Goal: Task Accomplishment & Management: Manage account settings

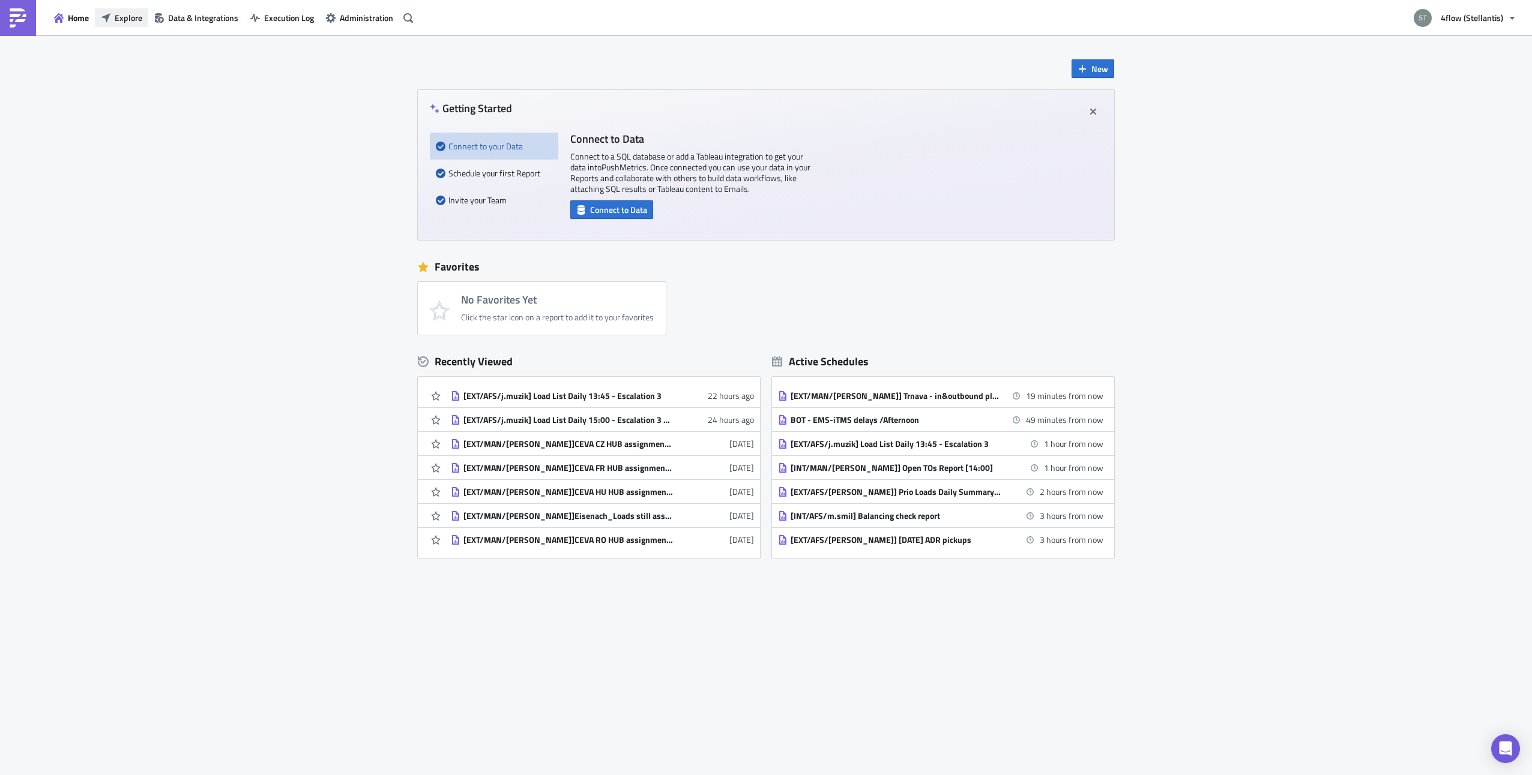
click at [142, 16] on span "Explore" at bounding box center [129, 17] width 28 height 13
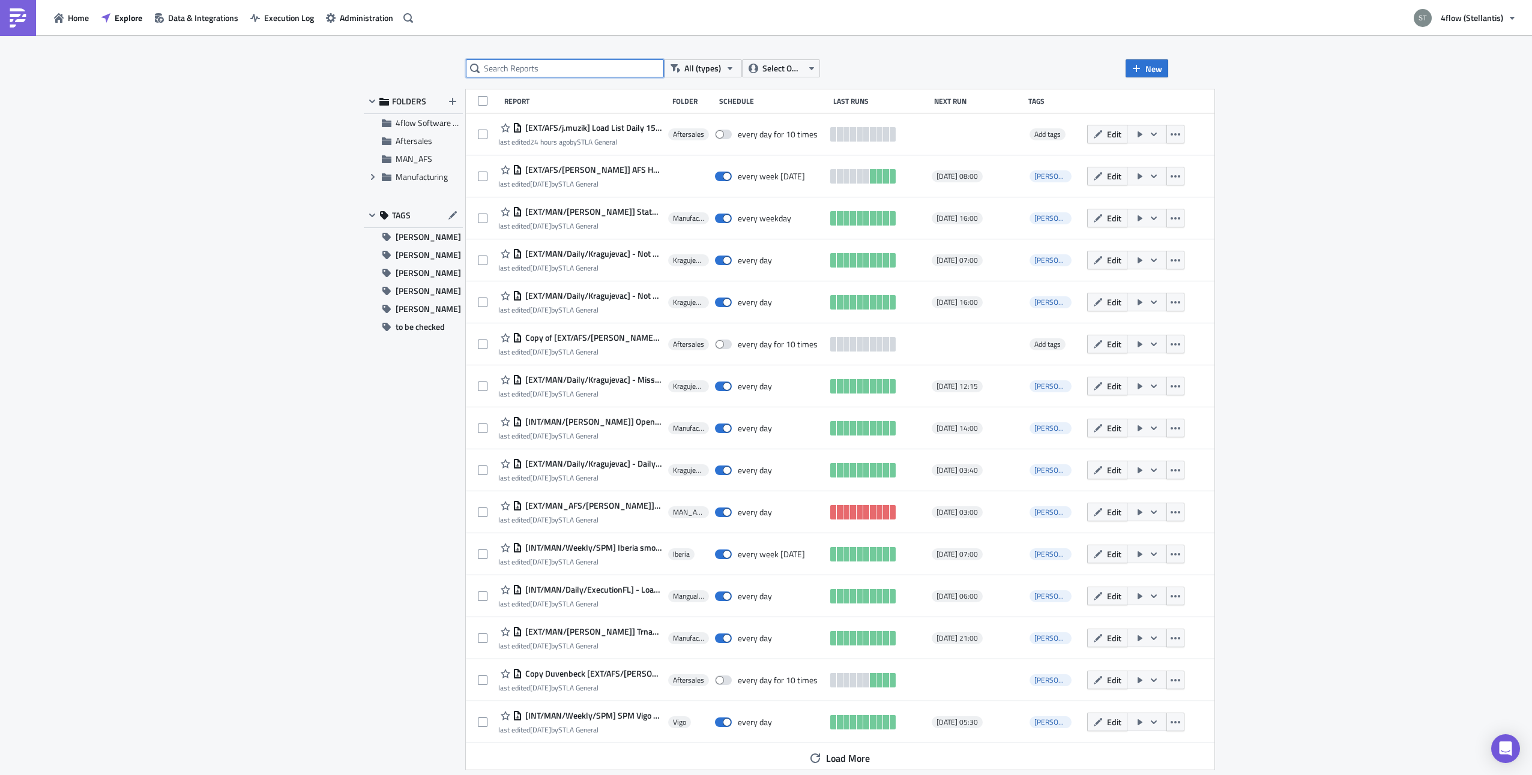
click at [570, 69] on input "text" at bounding box center [565, 68] width 198 height 18
type input "load list"
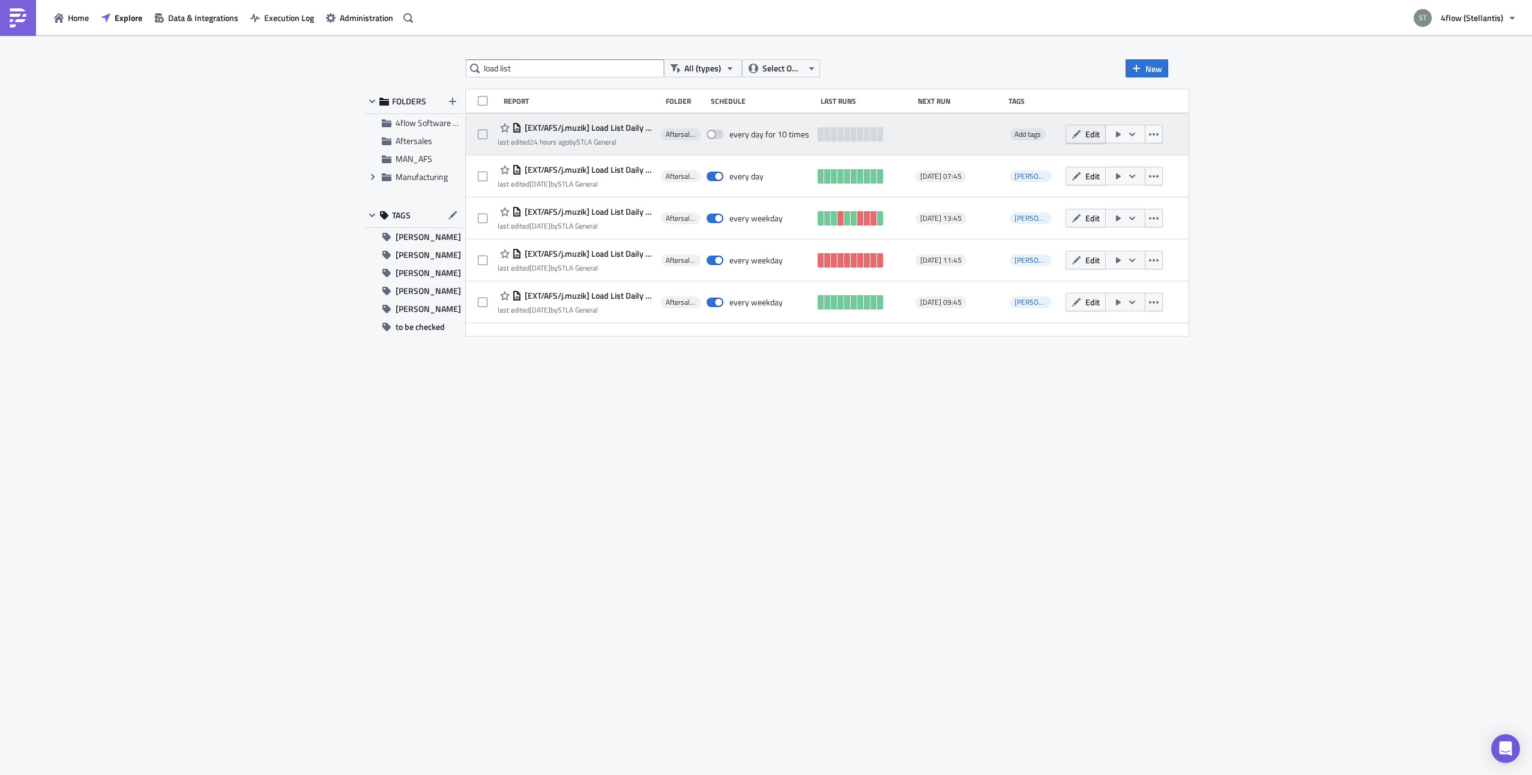
click at [1071, 134] on icon "button" at bounding box center [1076, 135] width 10 height 10
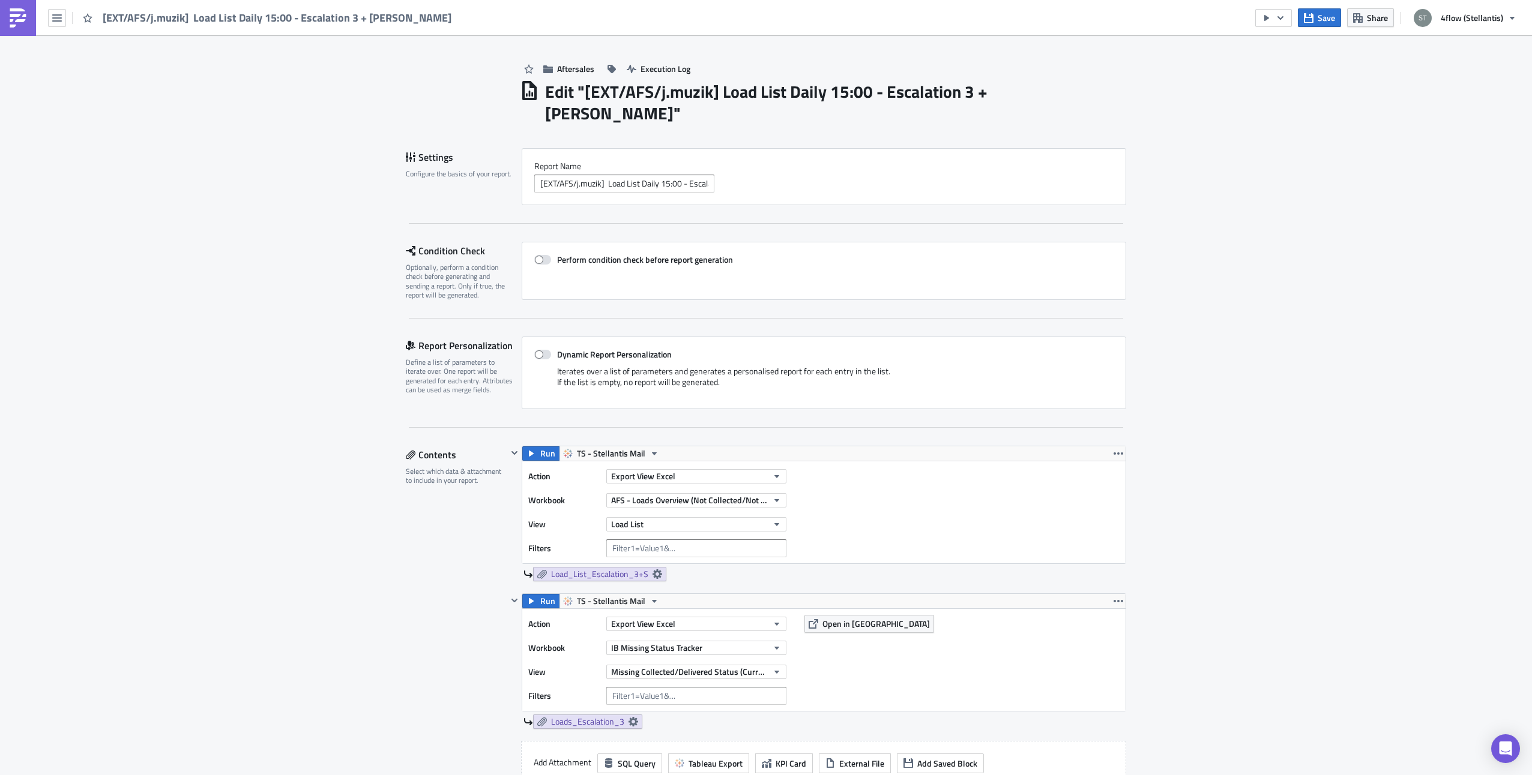
click at [861, 83] on h1 "Edit " [EXT/AFS/j.muzik] Load List Daily 15:00 - Escalation 3 + [PERSON_NAME] "" at bounding box center [835, 102] width 581 height 43
click at [662, 175] on input "[EXT/AFS/j.muzik] Load List Daily 15:00 - Escalation 3 + [PERSON_NAME]" at bounding box center [624, 184] width 180 height 18
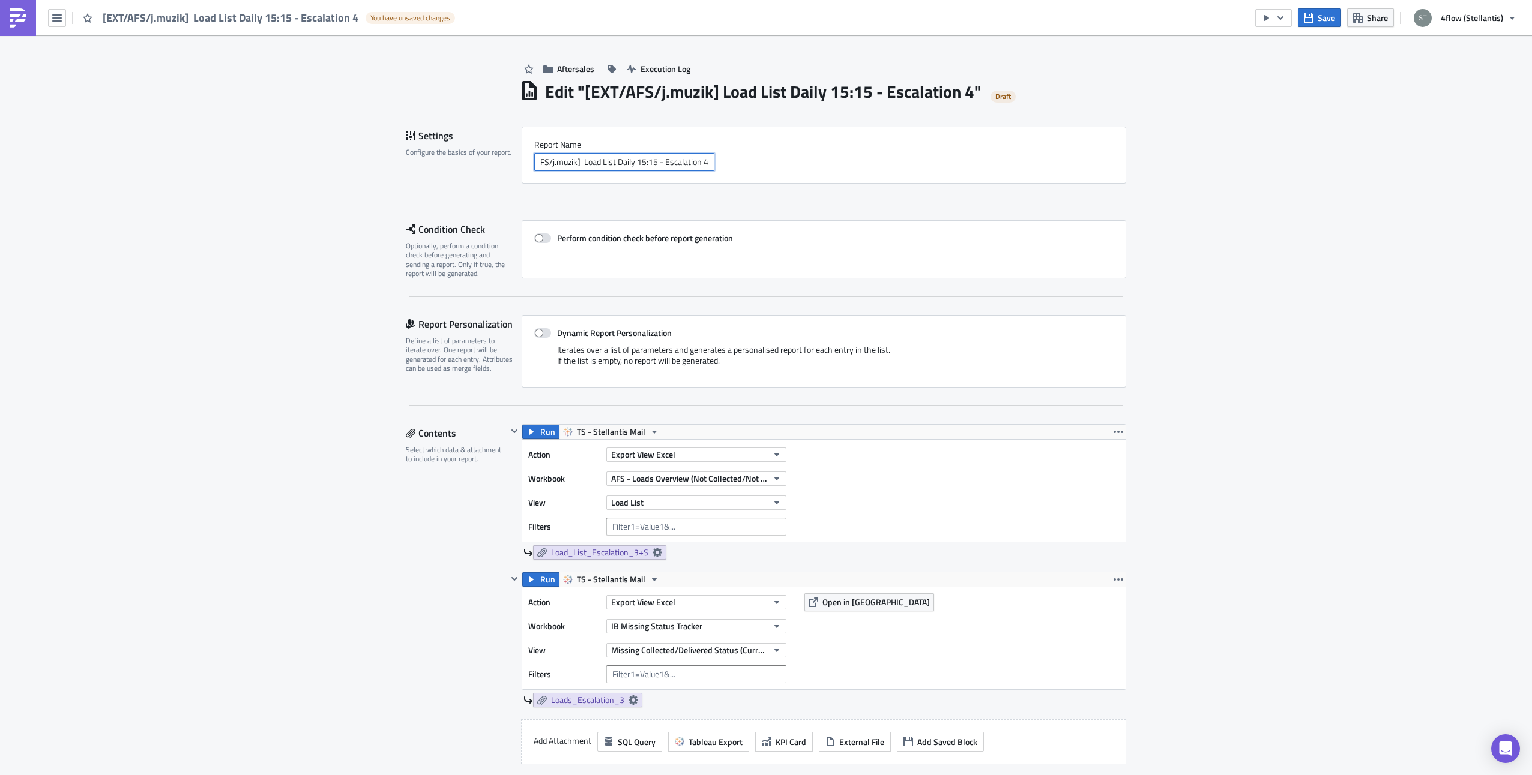
scroll to position [0, 23]
click at [650, 155] on input "[EXT/AFS/j.muzik] Load List Daily 15:15 - Escalation 4" at bounding box center [624, 162] width 180 height 18
type input "[EXT/AFS/j.muzik] Load List Daily 15:15 - Escalation 4"
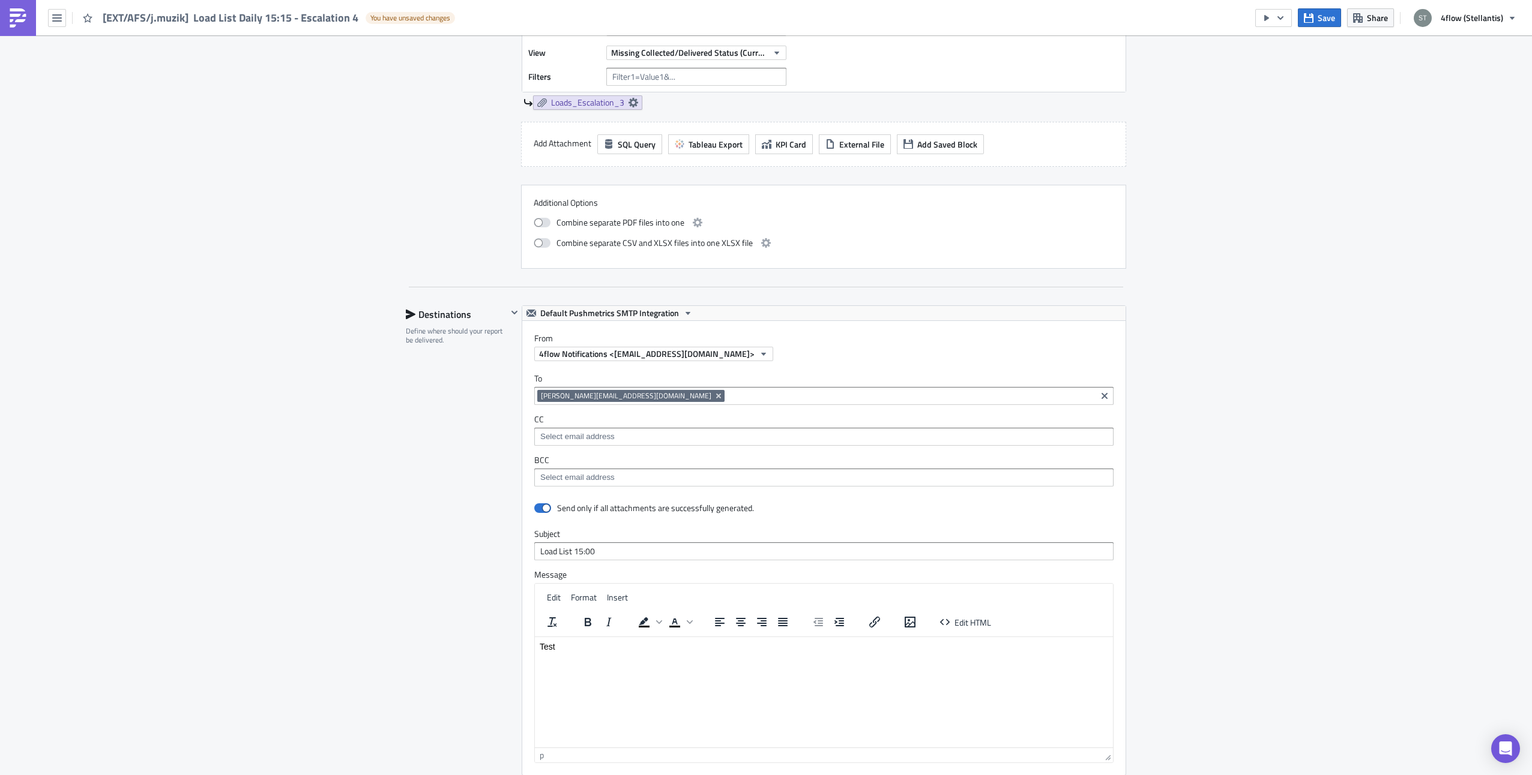
scroll to position [600, 0]
click at [606, 549] on input "Load List 15:00" at bounding box center [823, 549] width 579 height 18
type input "Load List 15:30"
click at [1274, 481] on div "Aftersales Execution Log Edit " [EXT/AFS/j.muzik] Load List Daily 15:15 - Escal…" at bounding box center [766, 286] width 1532 height 1702
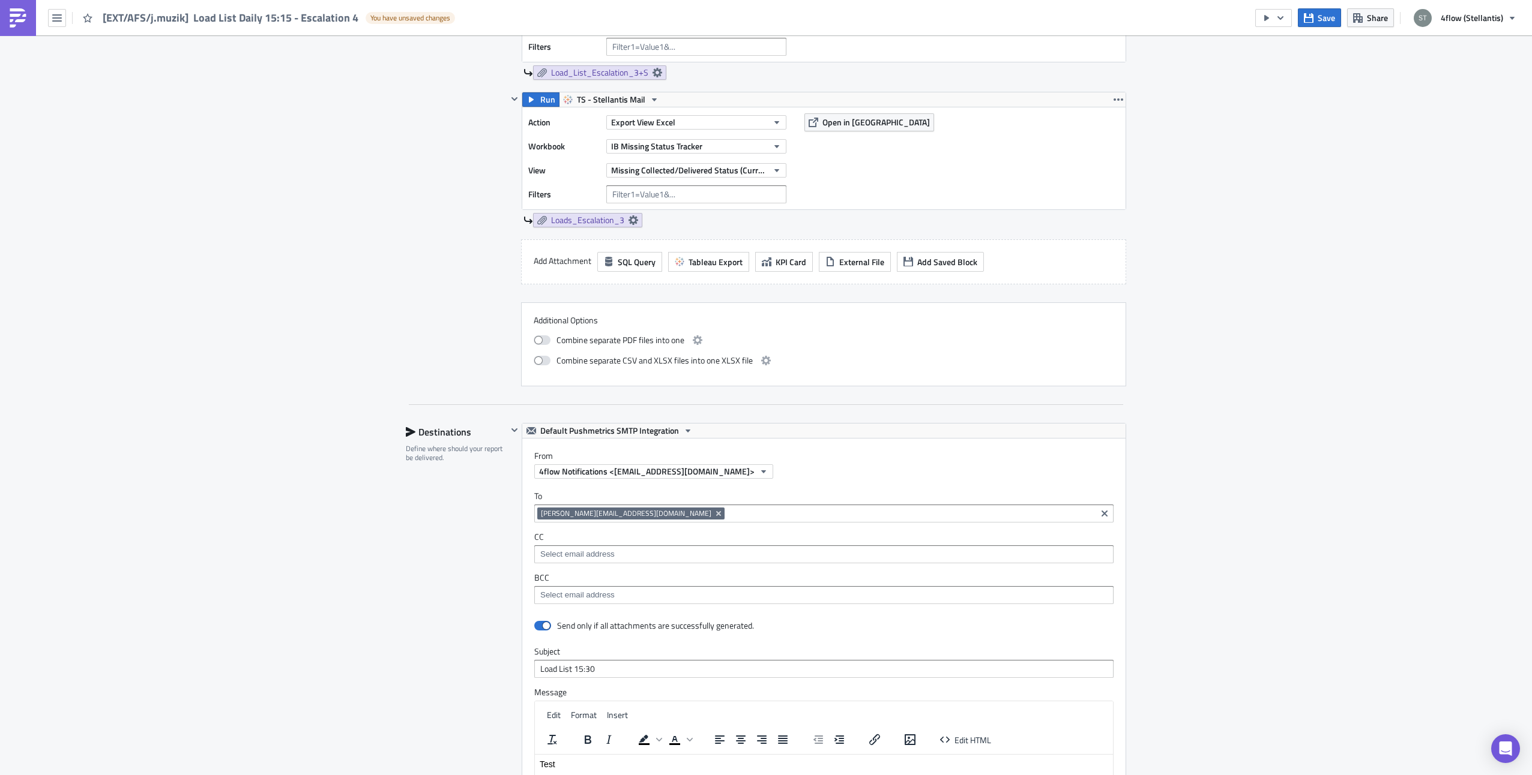
scroll to position [240, 0]
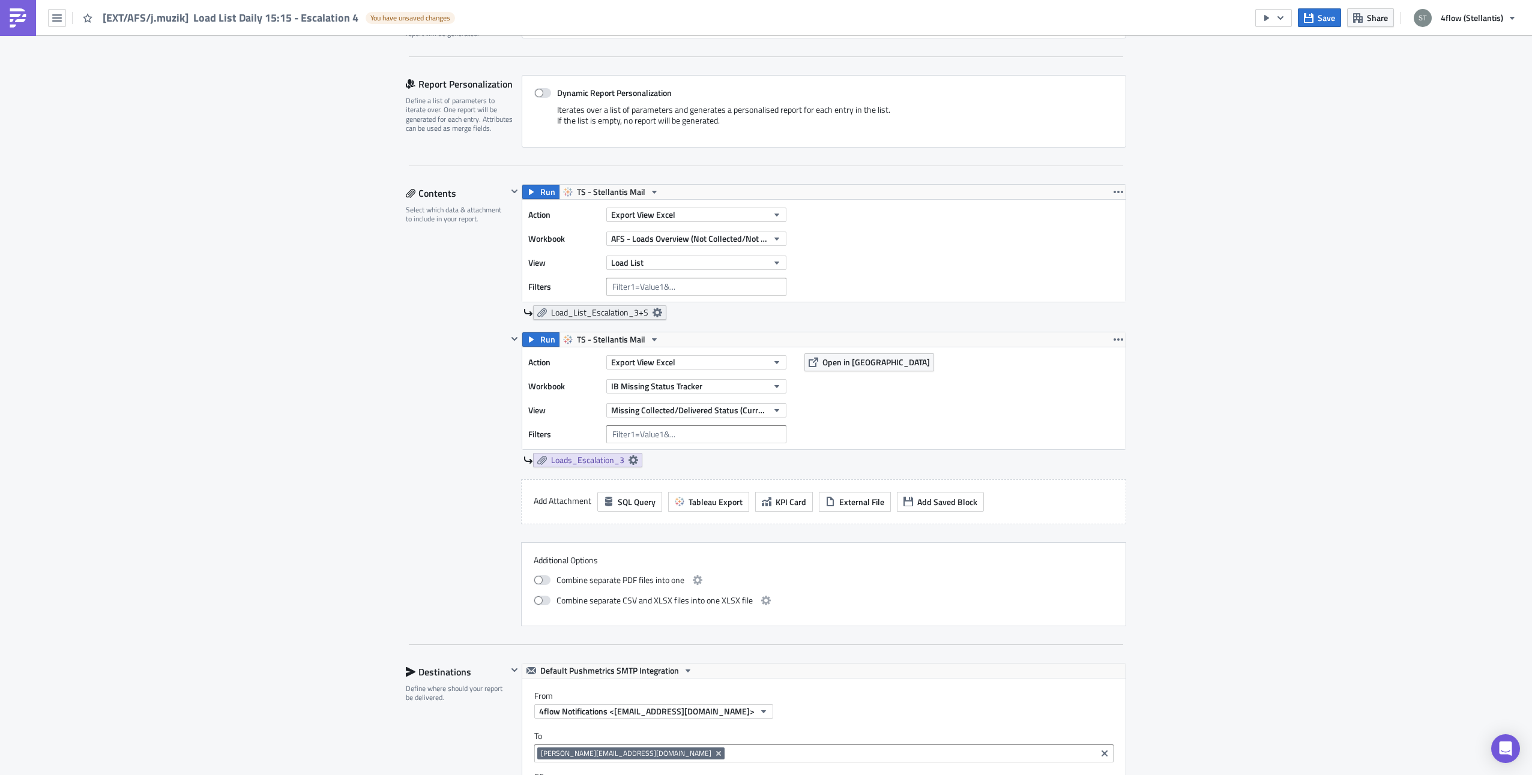
click at [652, 313] on icon at bounding box center [657, 313] width 10 height 10
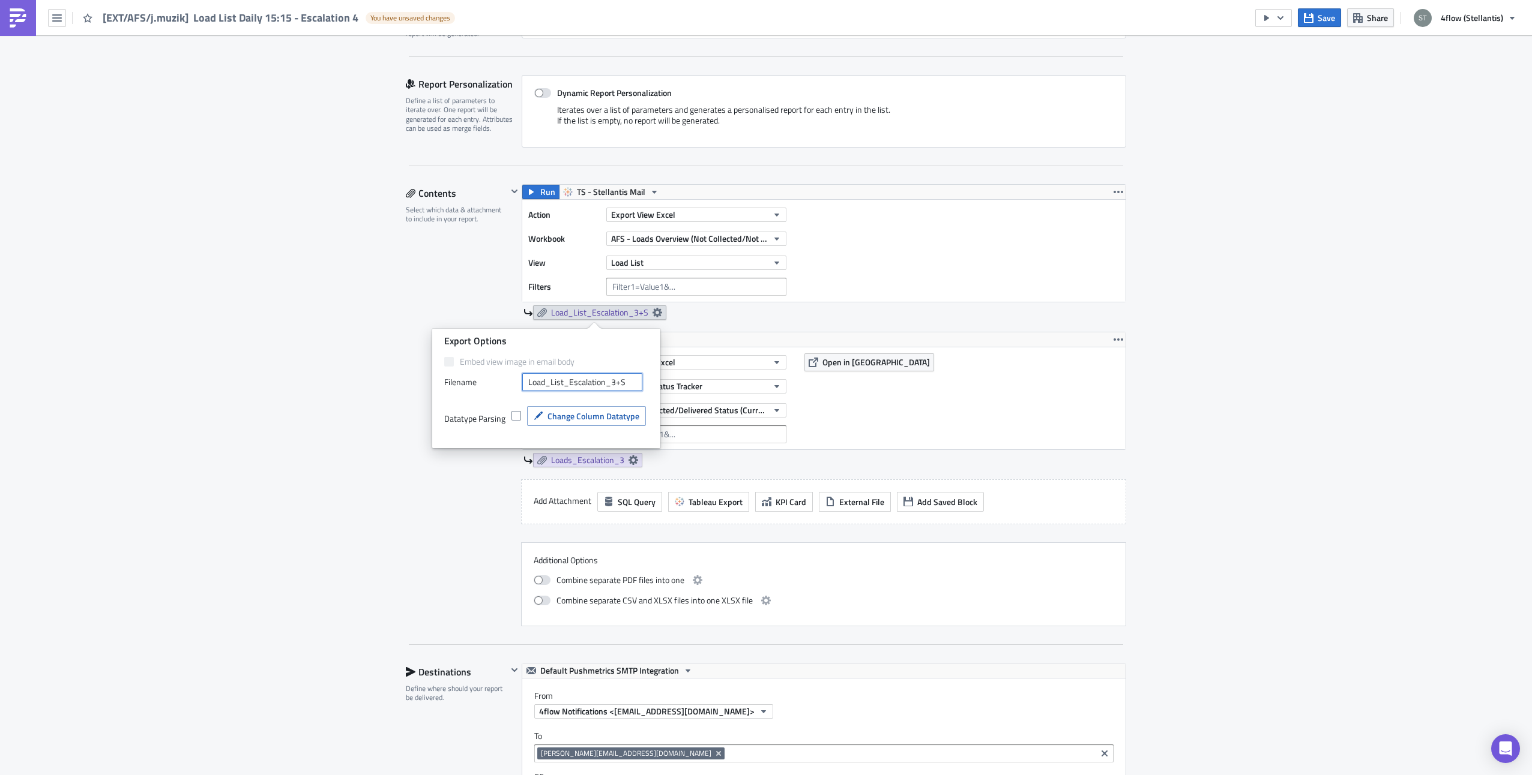
click at [630, 382] on input "Load_List_Escalation_3+S" at bounding box center [582, 382] width 120 height 18
type input "Load_List_Escalation_4"
click at [394, 496] on div "Aftersales Execution Log Edit " [EXT/AFS/j.muzik] Load List Daily 15:15 - Escal…" at bounding box center [766, 646] width 744 height 1702
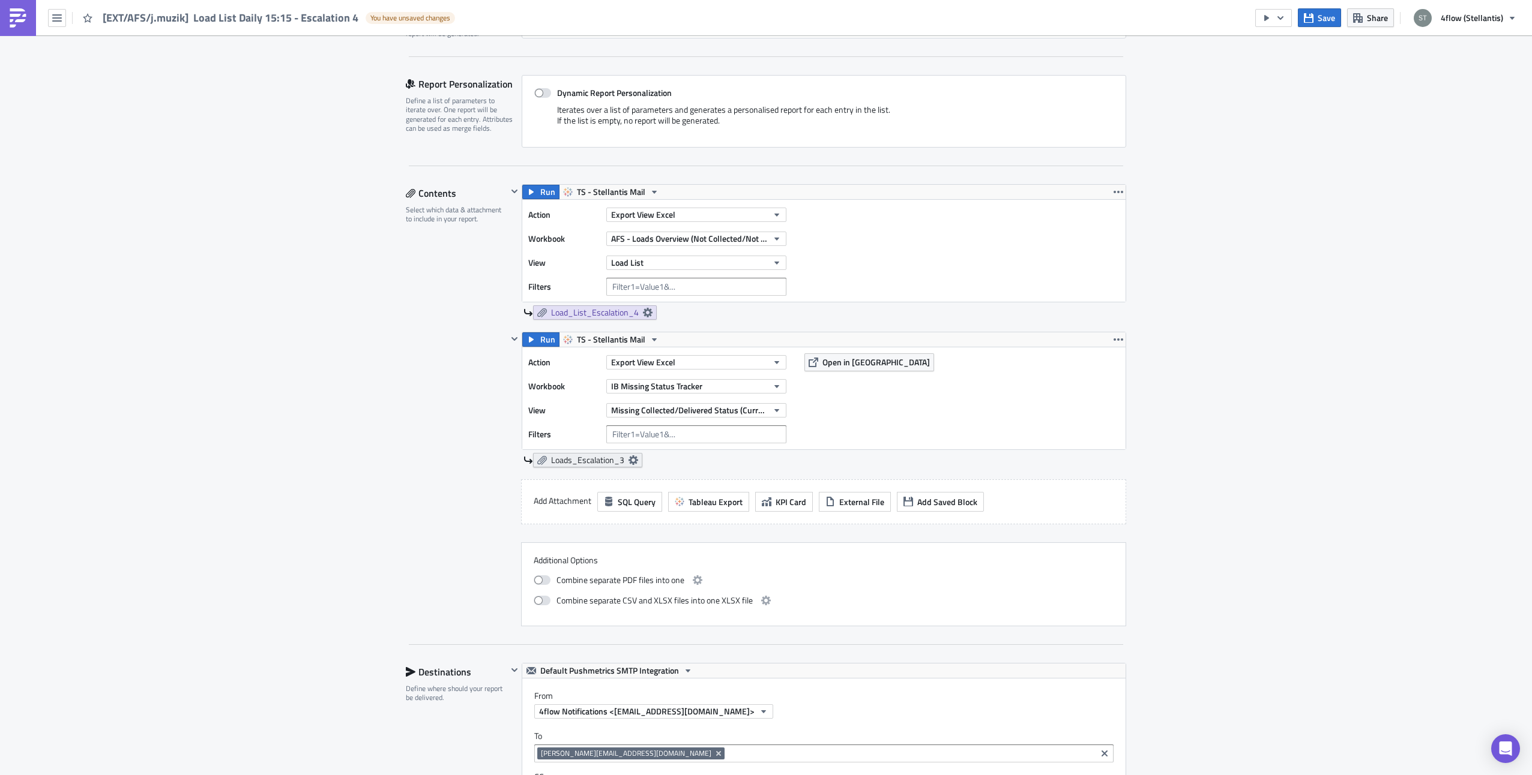
click at [634, 461] on link "Loads_Escalation_3" at bounding box center [587, 460] width 109 height 14
click at [586, 527] on input "Loads_Escalation_3" at bounding box center [559, 530] width 120 height 18
type input "Loads_Escalation_4"
click at [332, 516] on div "Aftersales Execution Log Edit " [EXT/AFS/j.muzik] Load List Daily 15:15 - Escal…" at bounding box center [766, 646] width 1532 height 1702
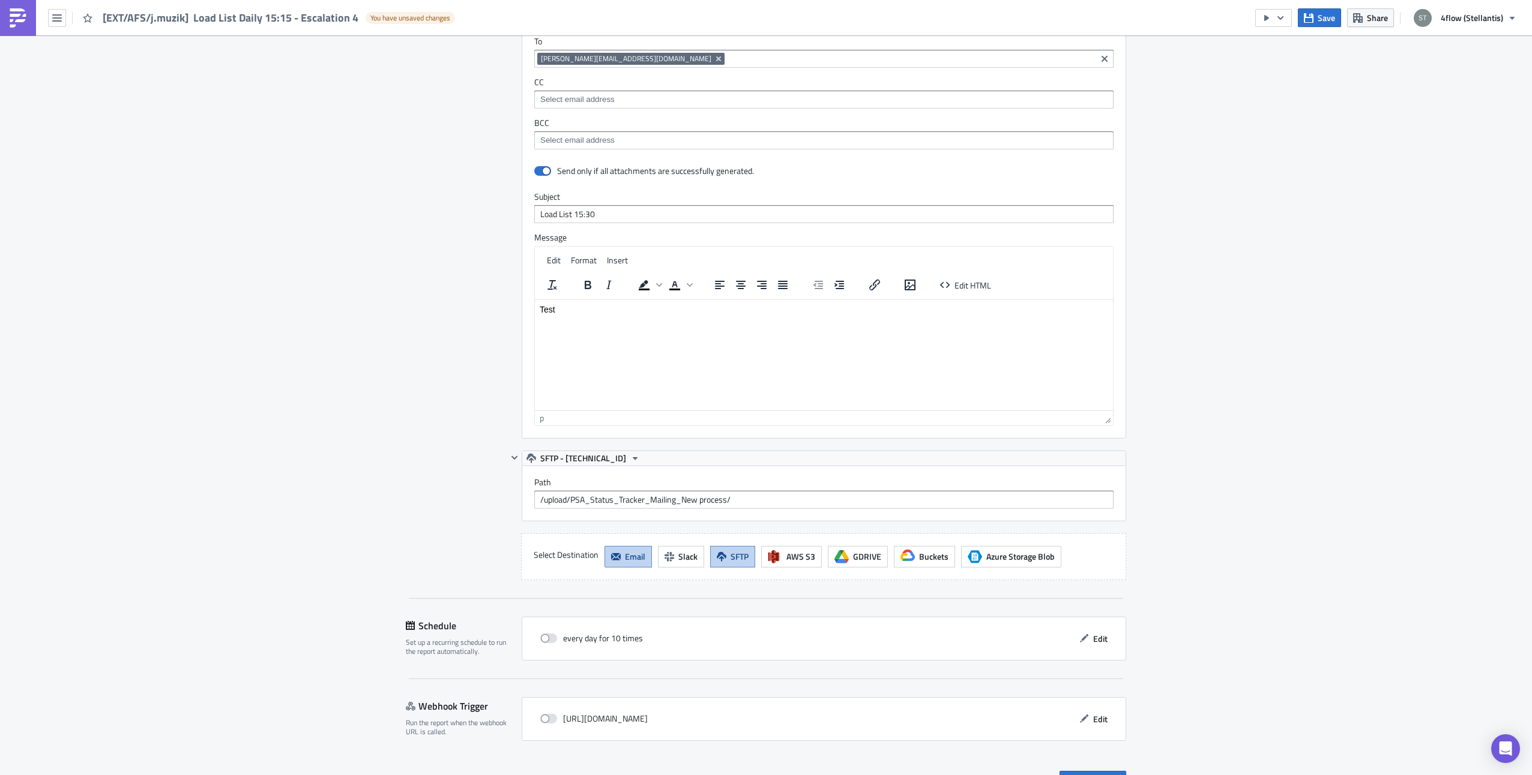
scroll to position [960, 0]
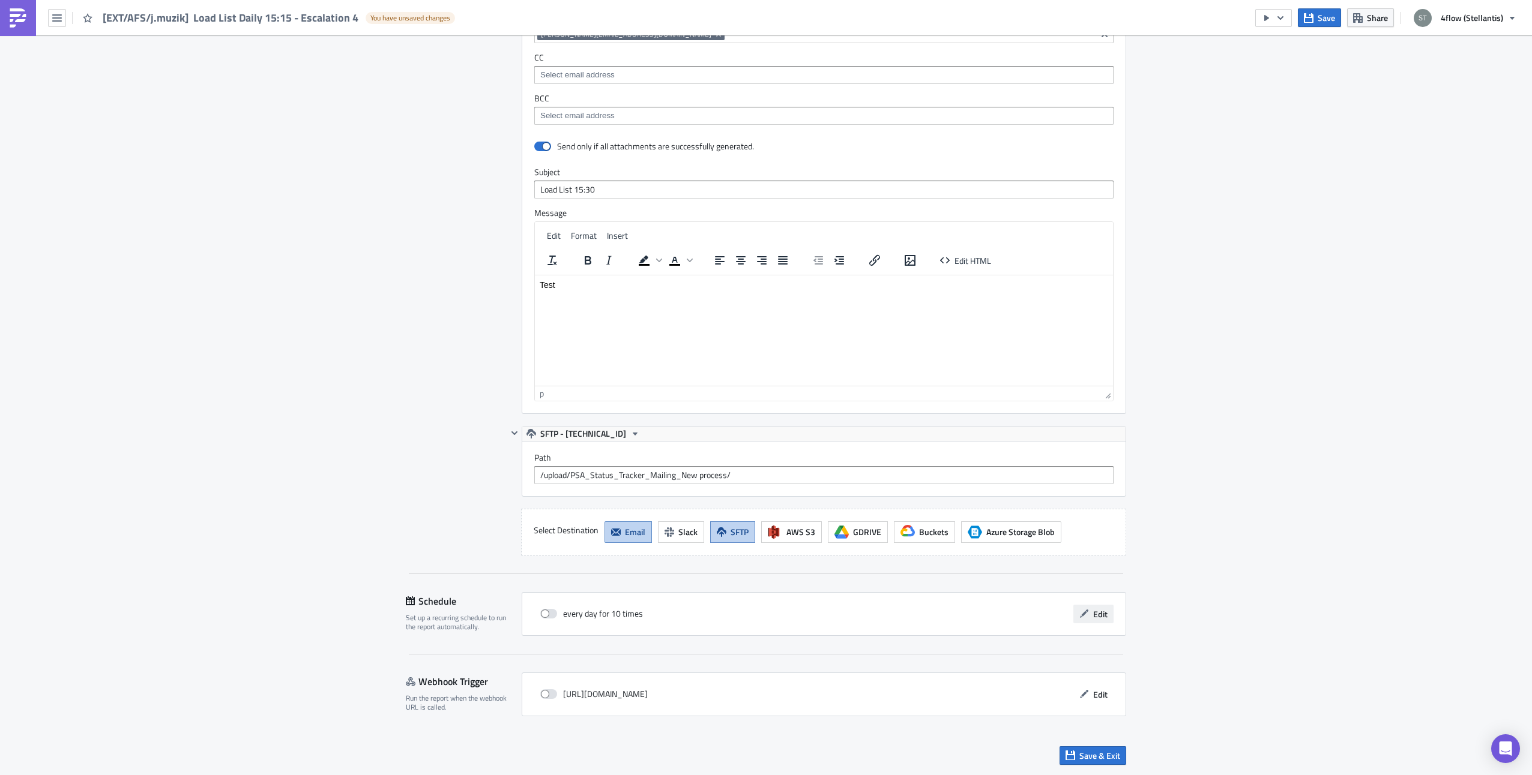
click at [1093, 614] on span "Edit" at bounding box center [1100, 614] width 14 height 13
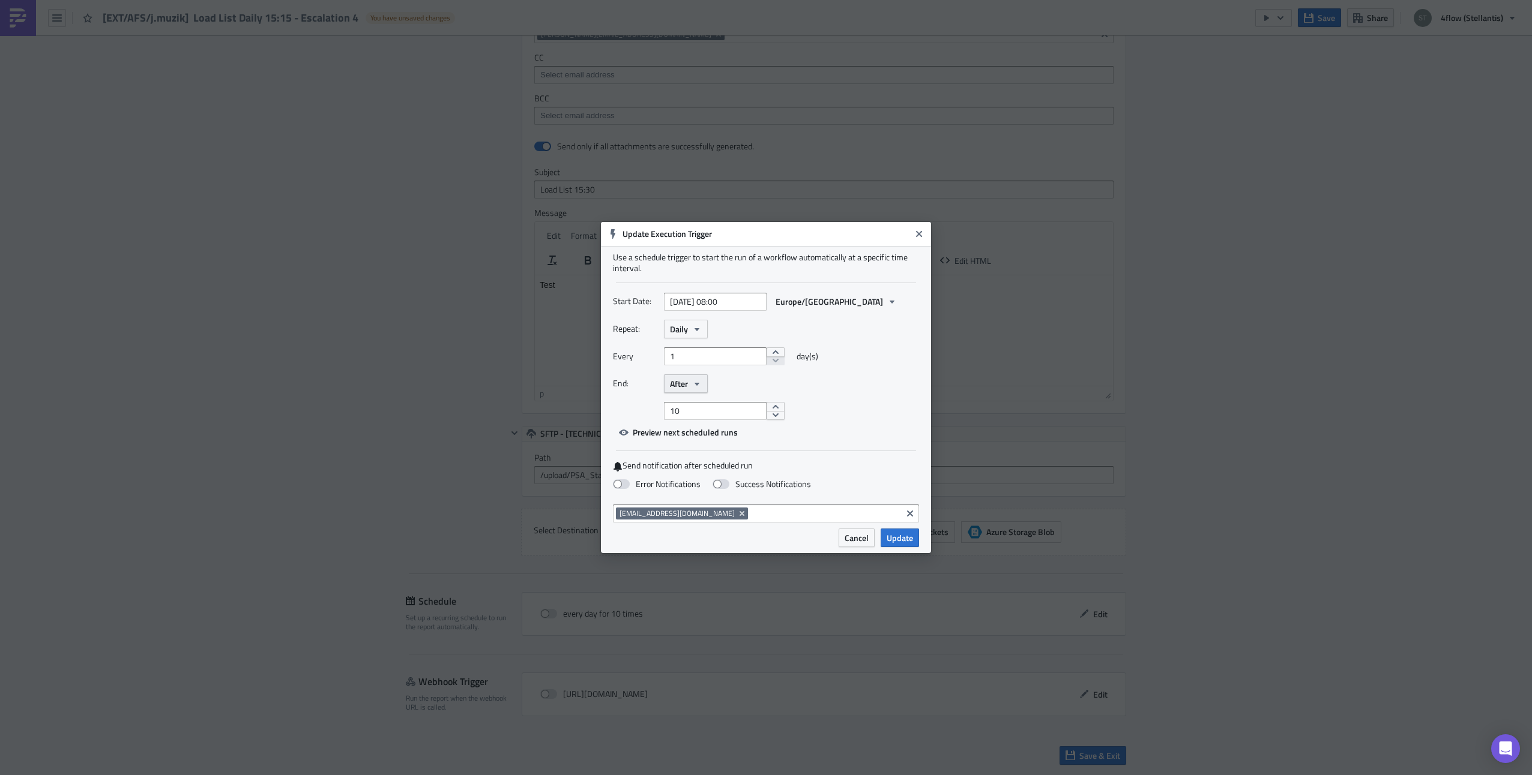
click at [697, 382] on icon "button" at bounding box center [696, 383] width 5 height 3
click at [767, 382] on div "End: After Never After On date" at bounding box center [766, 384] width 306 height 19
click at [691, 388] on button "After" at bounding box center [686, 384] width 44 height 19
click at [708, 403] on div "Never" at bounding box center [721, 405] width 100 height 12
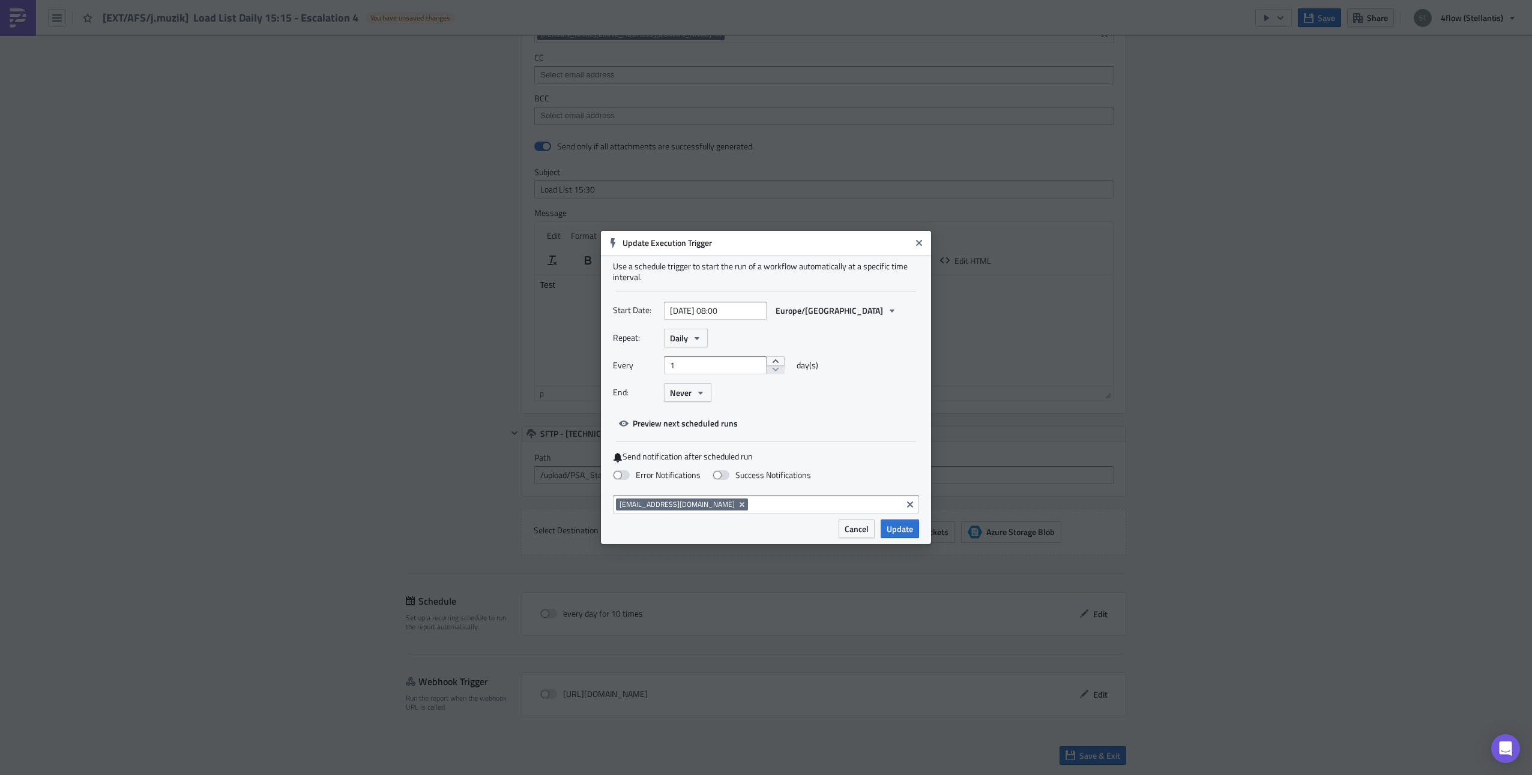
click at [867, 409] on div "Repeat: Daily Every 1 day(s) End: Never" at bounding box center [766, 370] width 306 height 82
select select "7"
select select "2025"
click at [725, 311] on input "[DATE] 08:00" at bounding box center [715, 311] width 103 height 18
click at [652, 453] on div "25" at bounding box center [657, 452] width 18 height 17
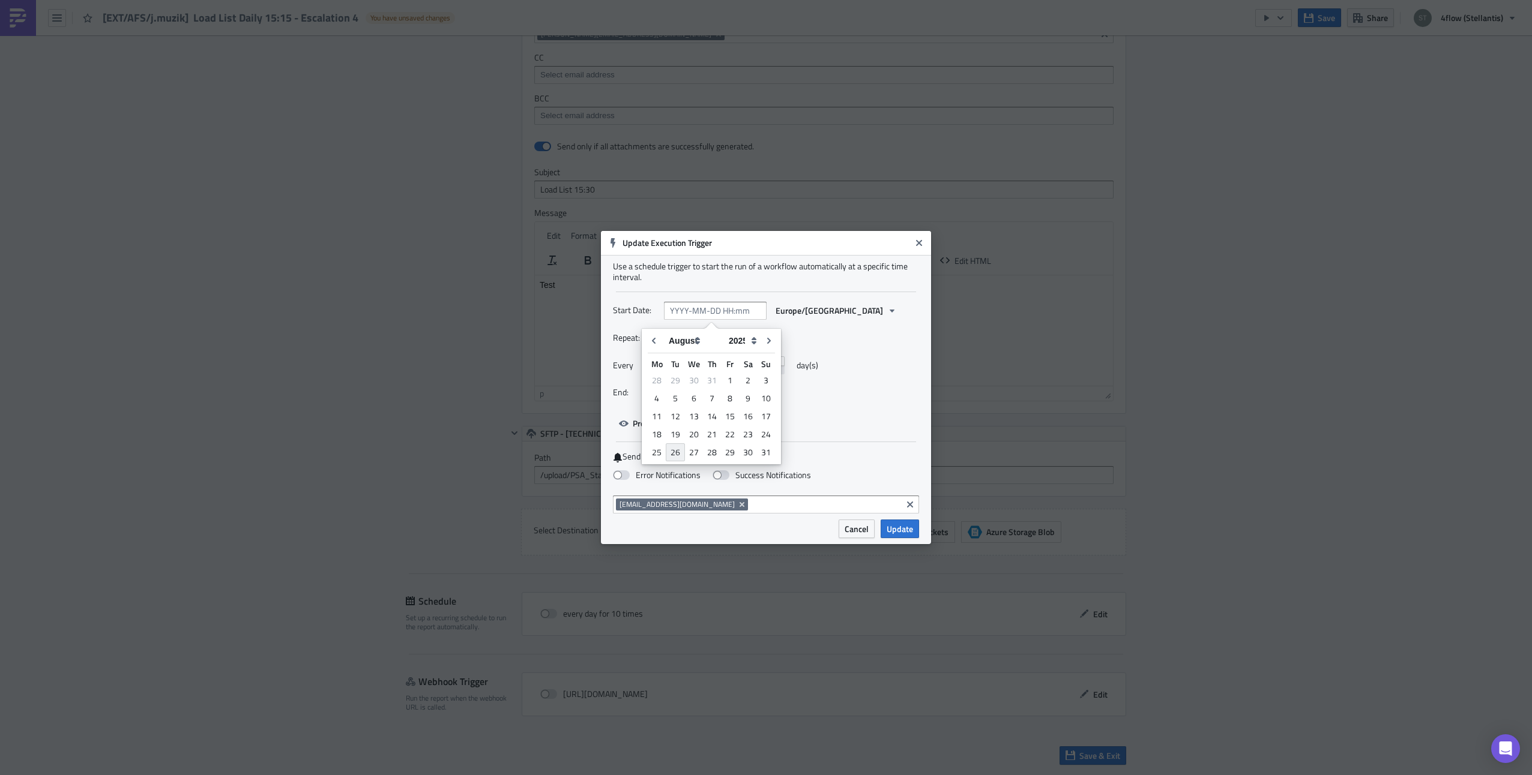
click at [677, 459] on div "26" at bounding box center [675, 453] width 19 height 18
type input "[DATE] 00:00"
select select "7"
select select "2025"
click at [724, 312] on input "[DATE] 00:00" at bounding box center [715, 311] width 103 height 18
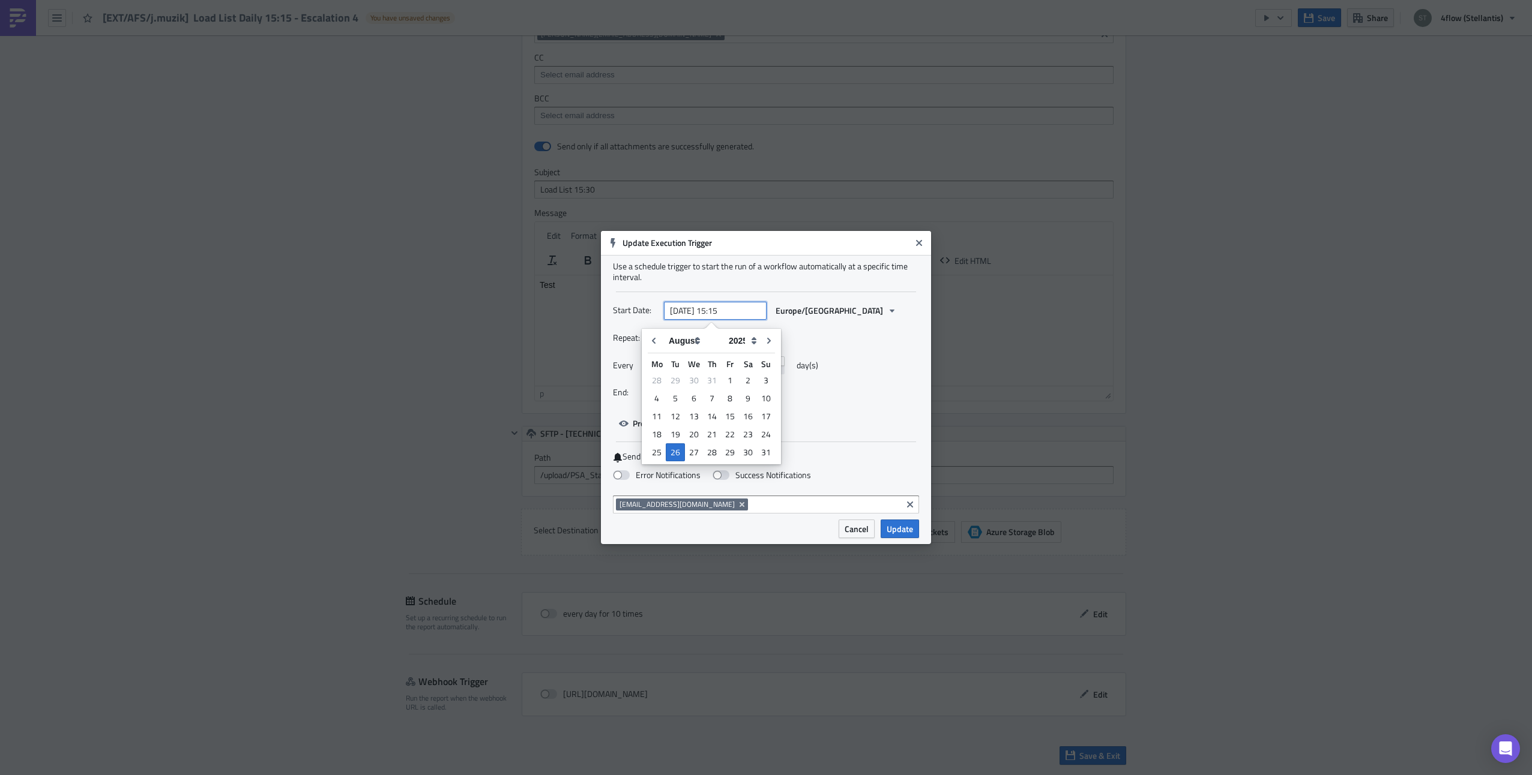
type input "[DATE] 15:15"
click at [870, 367] on div "Every 1 day(s)" at bounding box center [766, 370] width 306 height 27
click at [902, 525] on span "Update" at bounding box center [899, 529] width 26 height 13
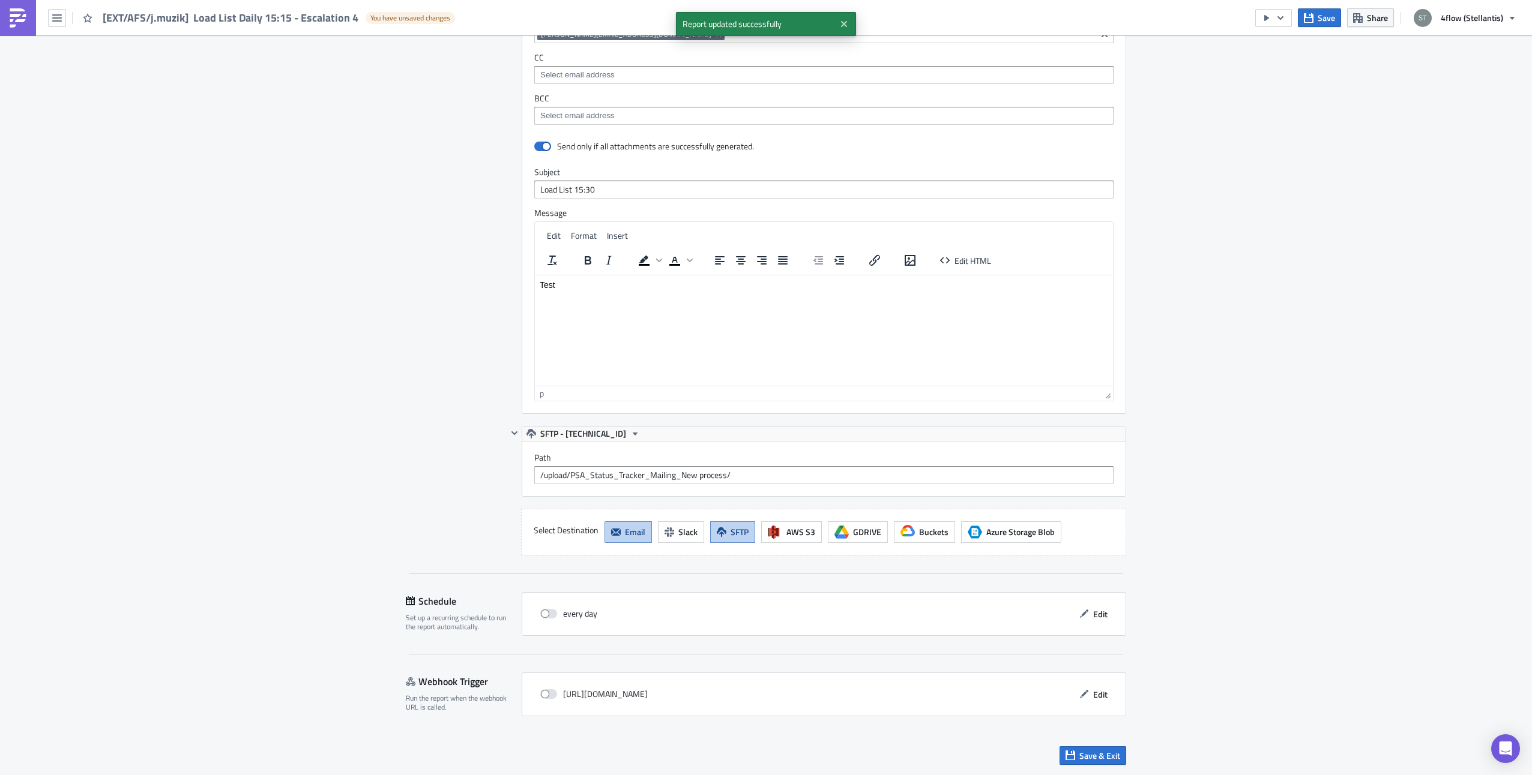
click at [1102, 759] on span "Save & Exit" at bounding box center [1099, 756] width 41 height 13
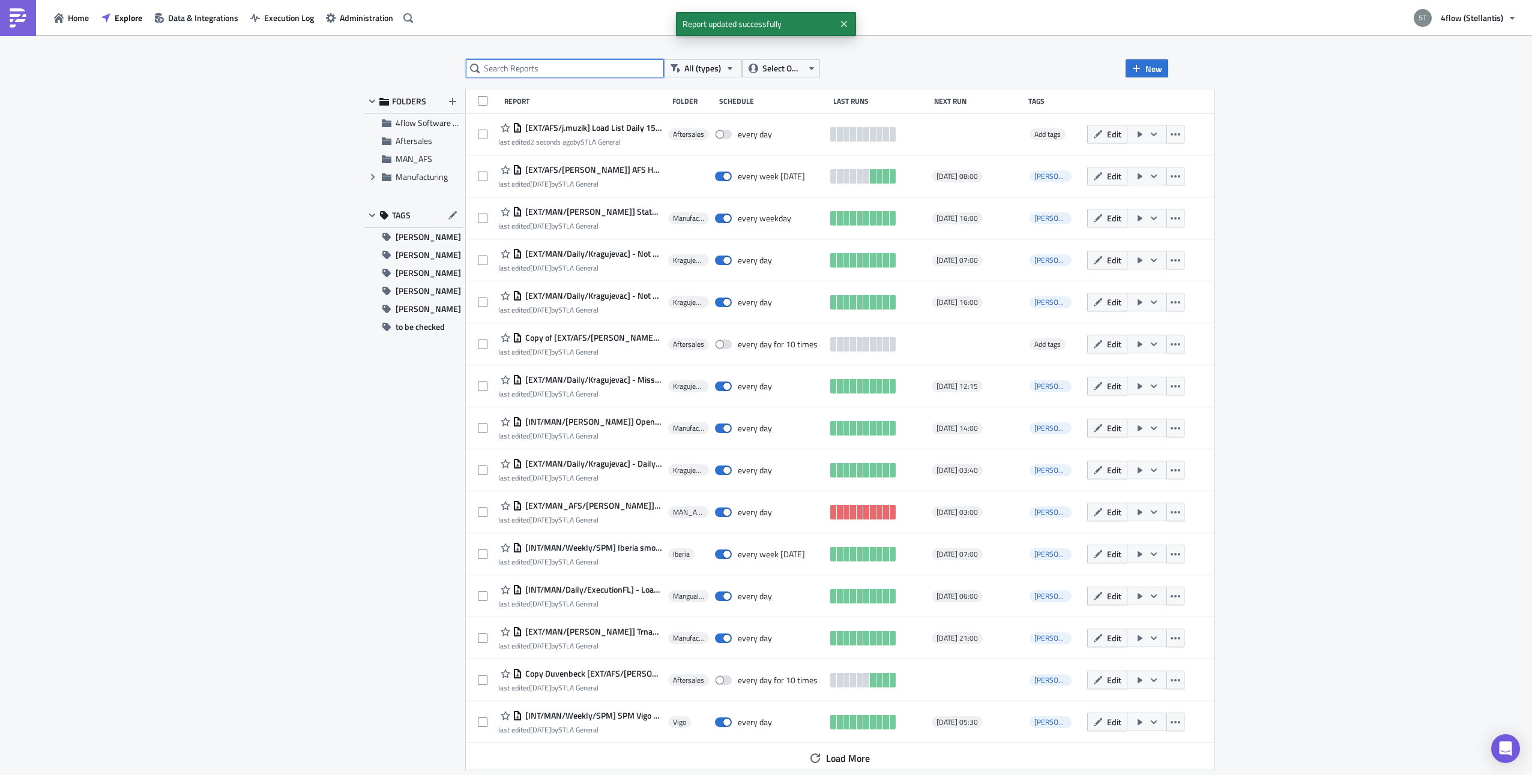
click at [597, 73] on input "text" at bounding box center [565, 68] width 198 height 18
type input "load list"
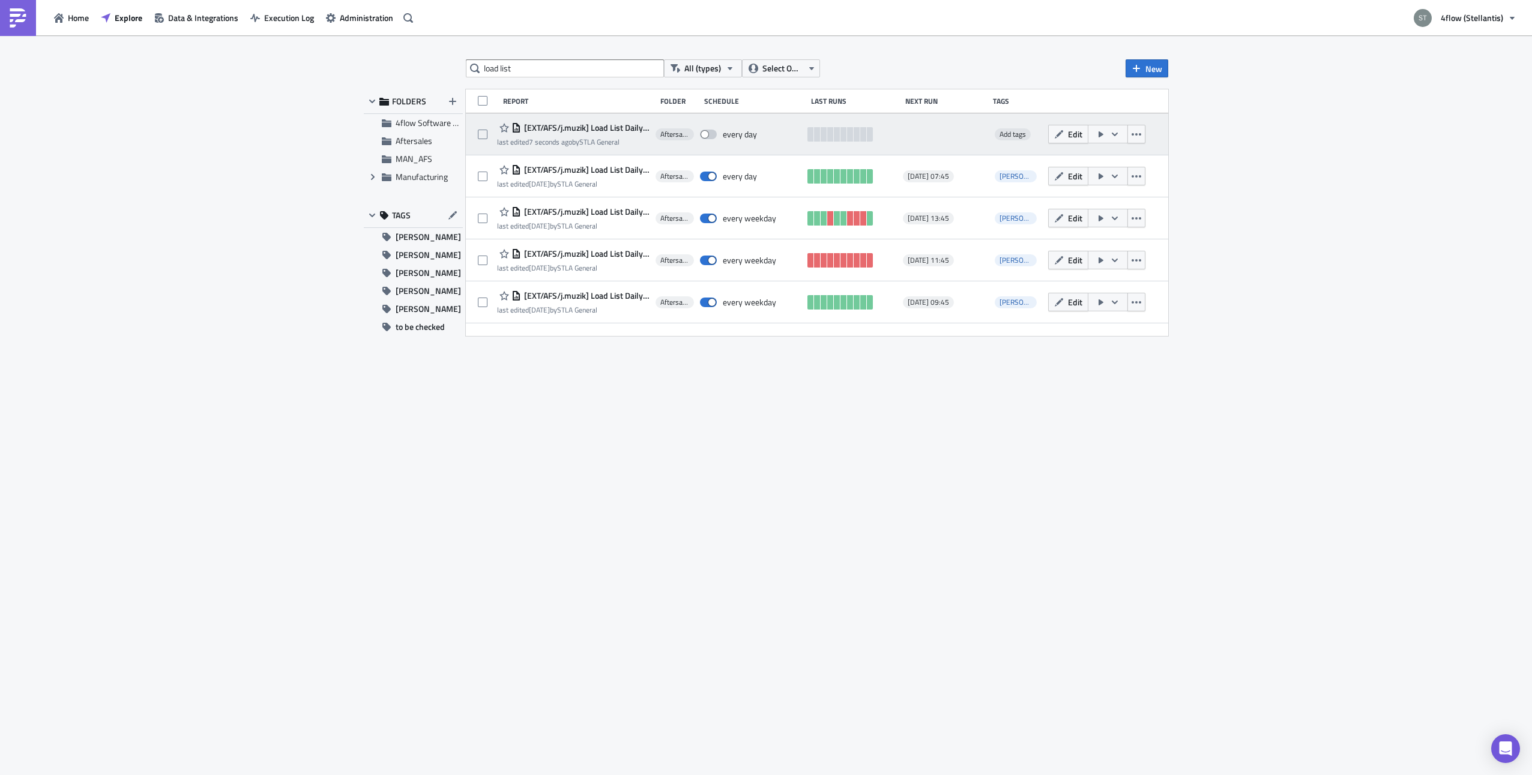
click at [712, 133] on span at bounding box center [708, 135] width 17 height 10
click at [710, 133] on input "checkbox" at bounding box center [706, 135] width 8 height 8
checkbox input "true"
click at [1013, 132] on span "Add tags" at bounding box center [1012, 133] width 26 height 11
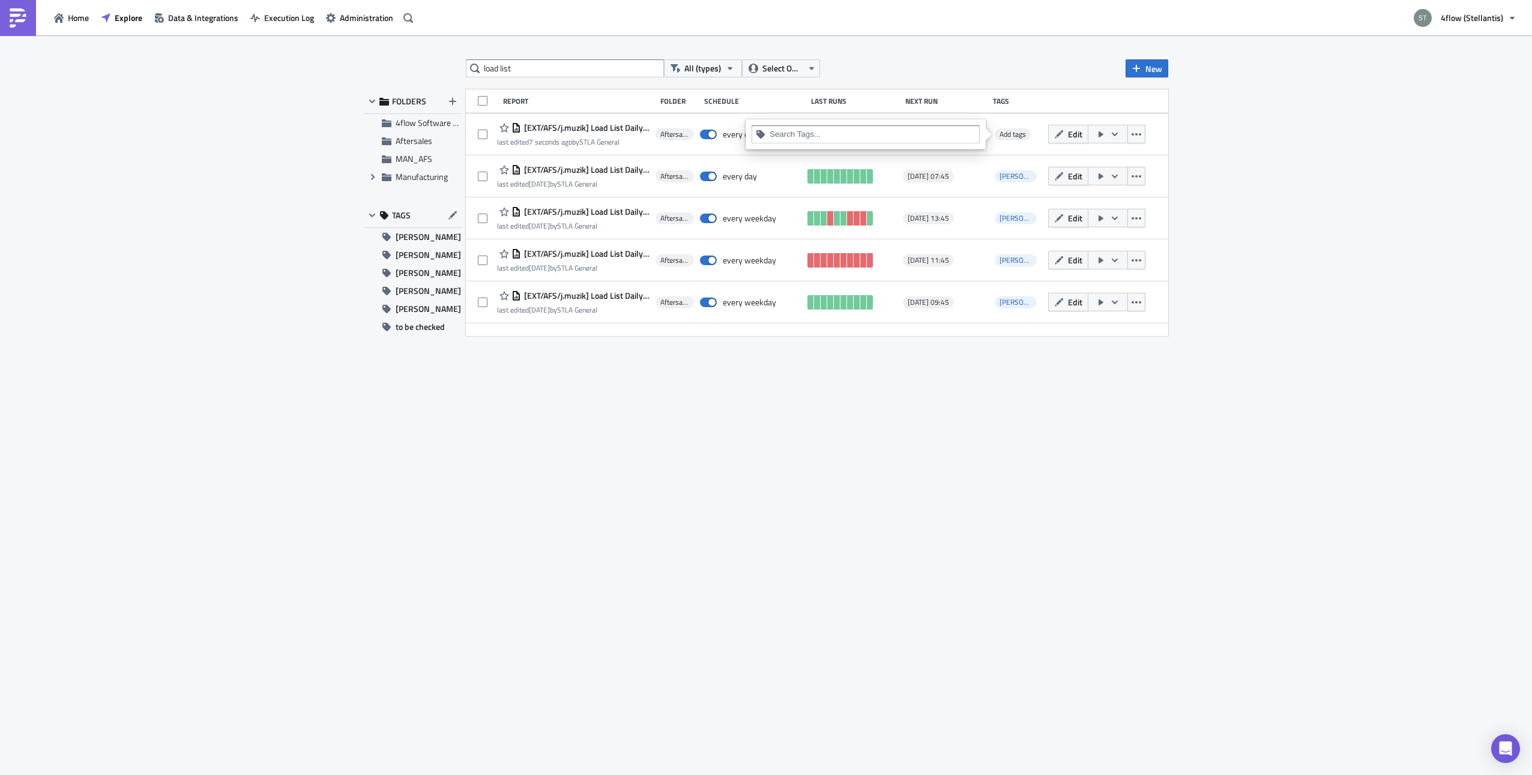
click at [865, 133] on input at bounding box center [872, 134] width 206 height 12
type input "[PERSON_NAME]"
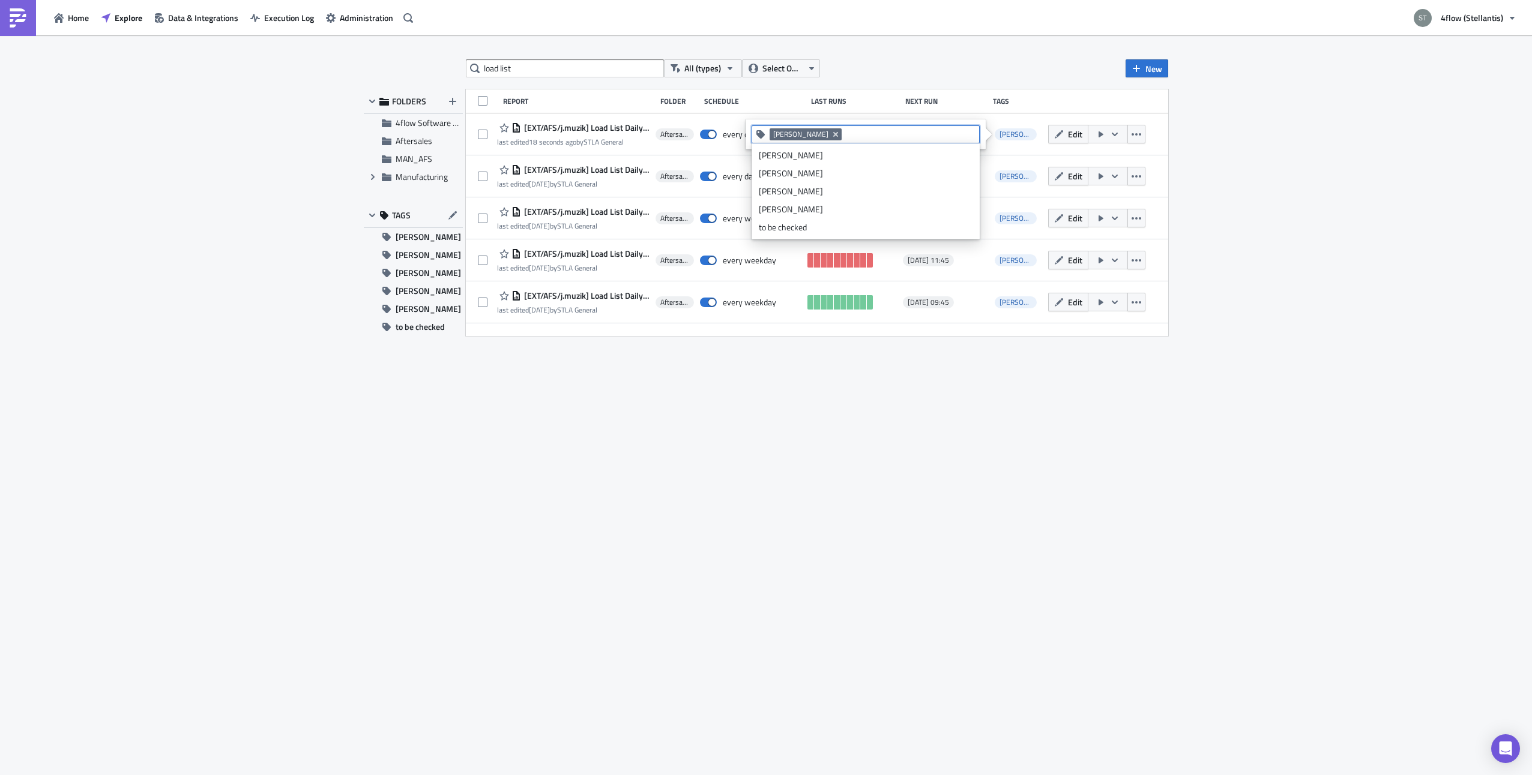
click at [1288, 155] on div "load list All (types) Select Owner New FOLDERS 4flow Software KAM Aftersales MA…" at bounding box center [766, 406] width 1532 height 742
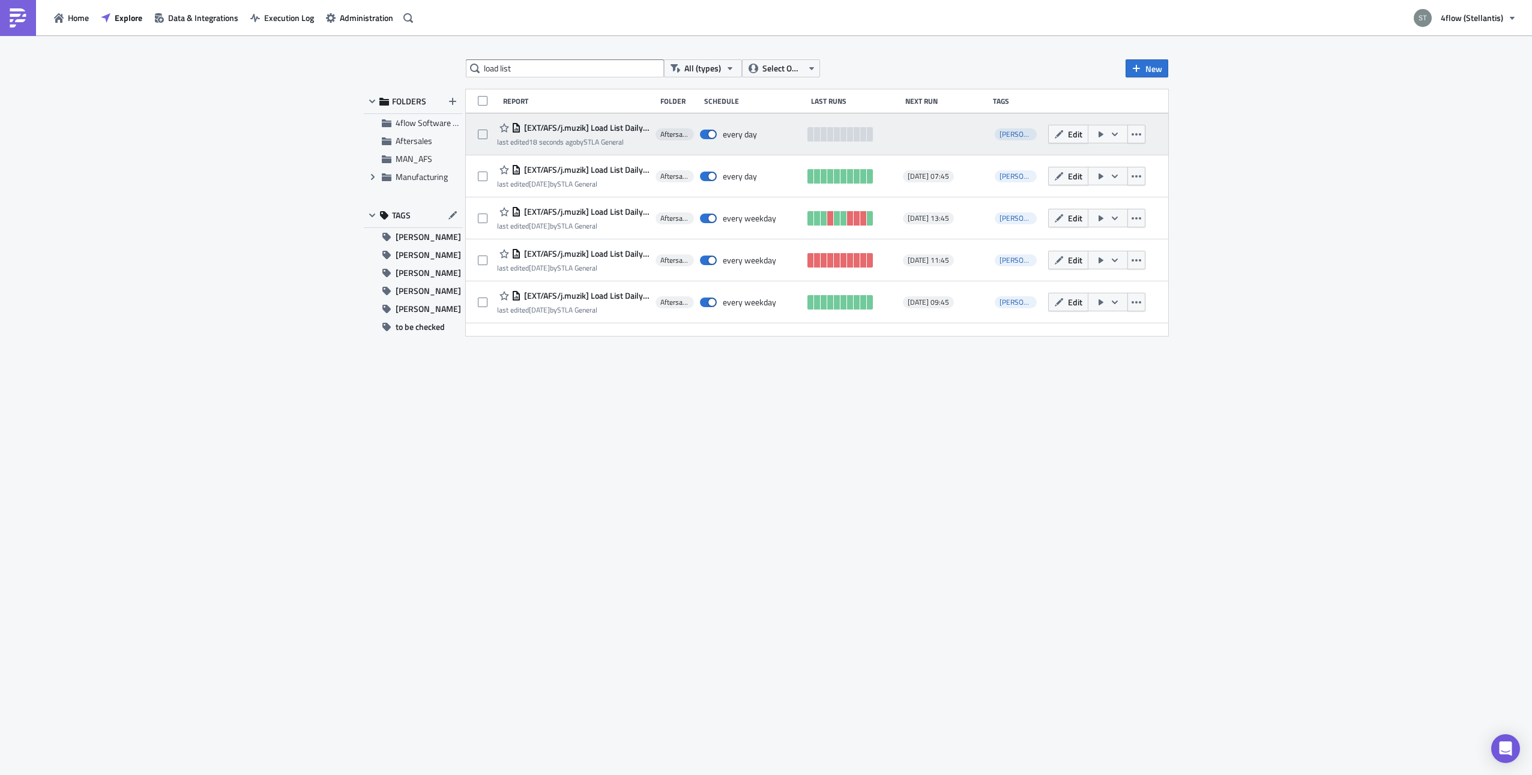
click at [541, 128] on span "[EXT/AFS/j.muzik] Load List Daily 15:15 - Escalation 4" at bounding box center [585, 127] width 128 height 11
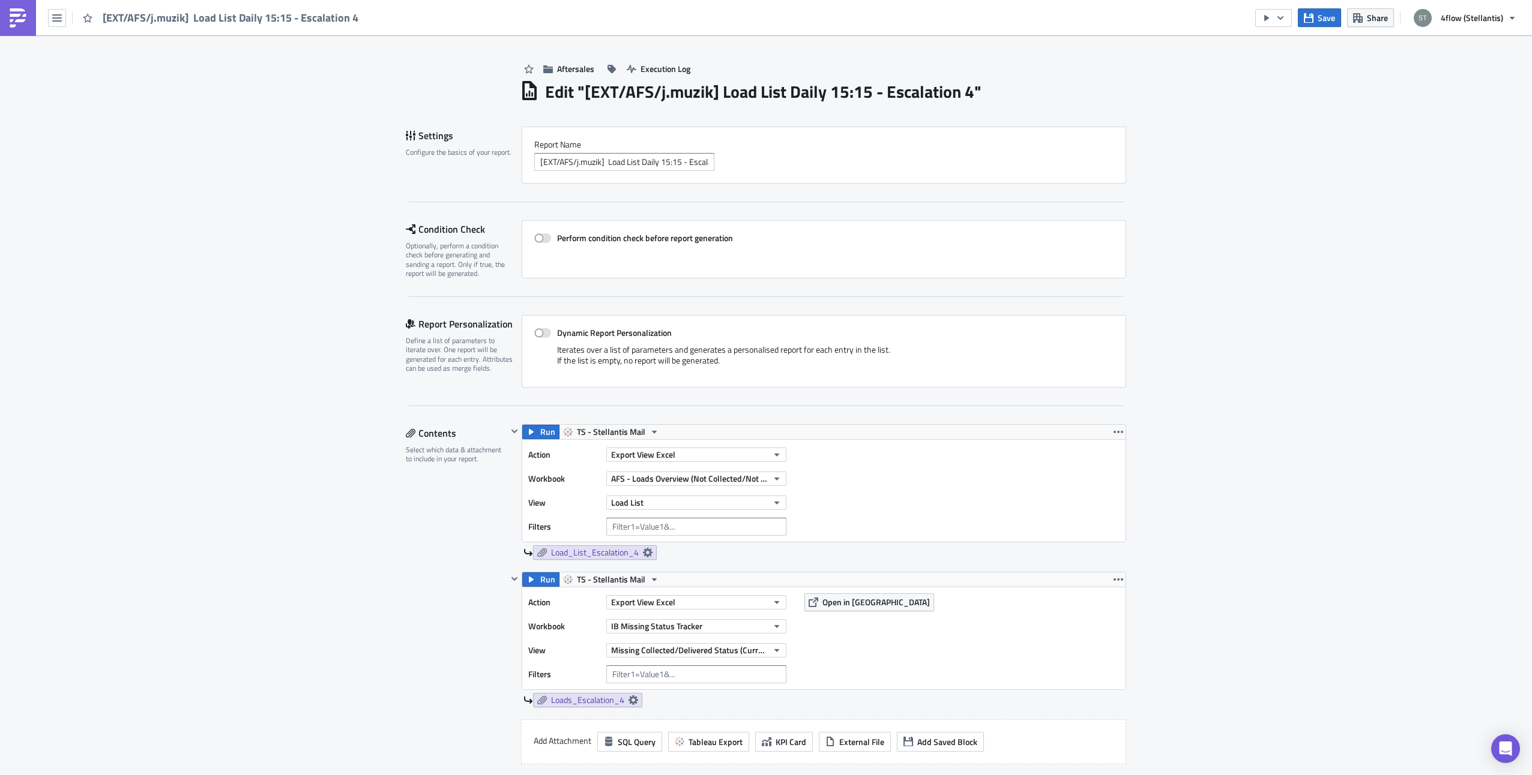
click at [59, 20] on icon "button" at bounding box center [57, 17] width 10 height 7
click at [107, 50] on div "Search" at bounding box center [109, 48] width 80 height 12
click at [109, 97] on body "[EXT/AFS/j.muzik] Load List Daily 15:15 - Escalation 4 Save Share 4flow (Stella…" at bounding box center [766, 388] width 1532 height 777
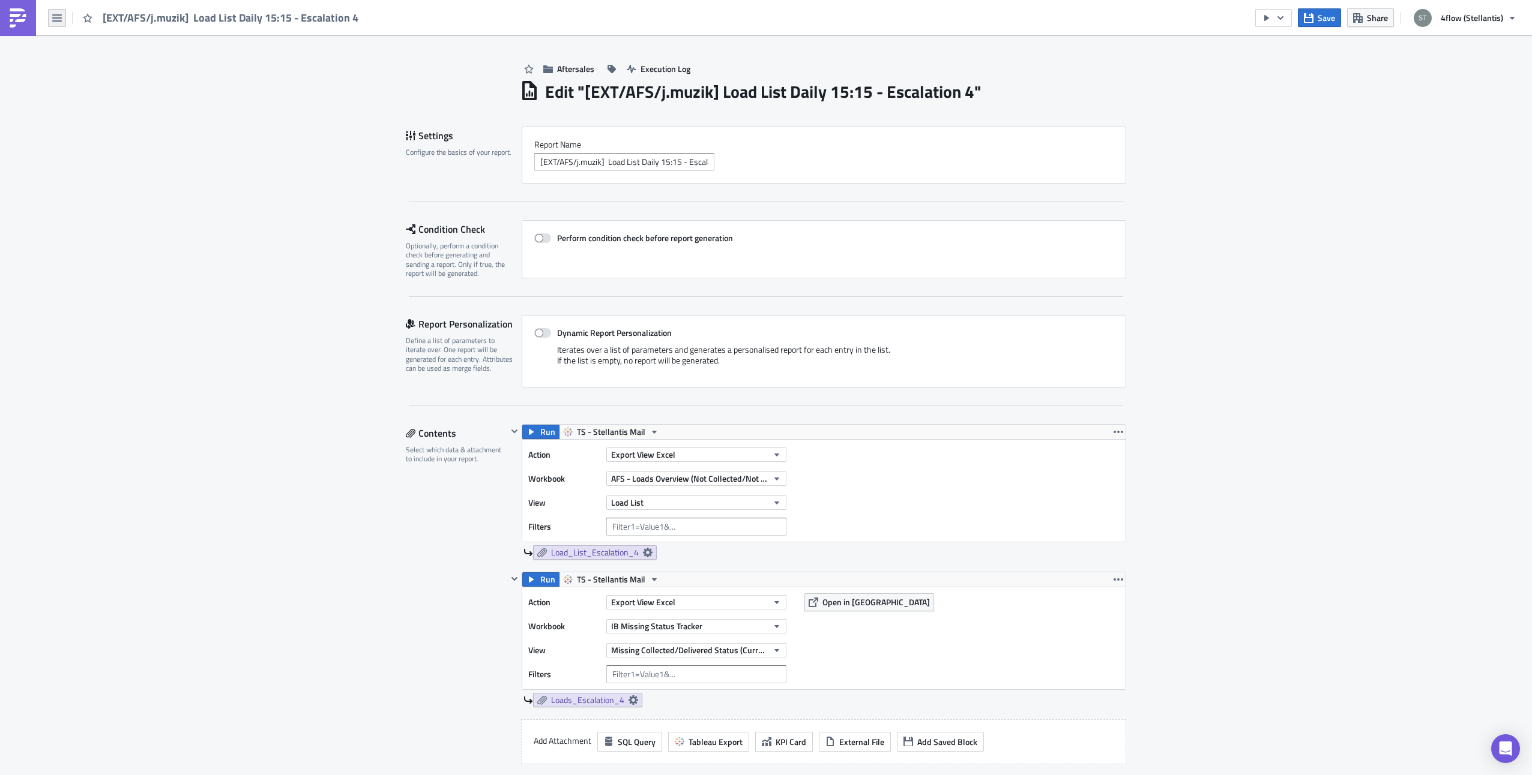
click at [59, 10] on button "button" at bounding box center [57, 18] width 18 height 18
click at [92, 80] on div "Explore" at bounding box center [109, 84] width 80 height 12
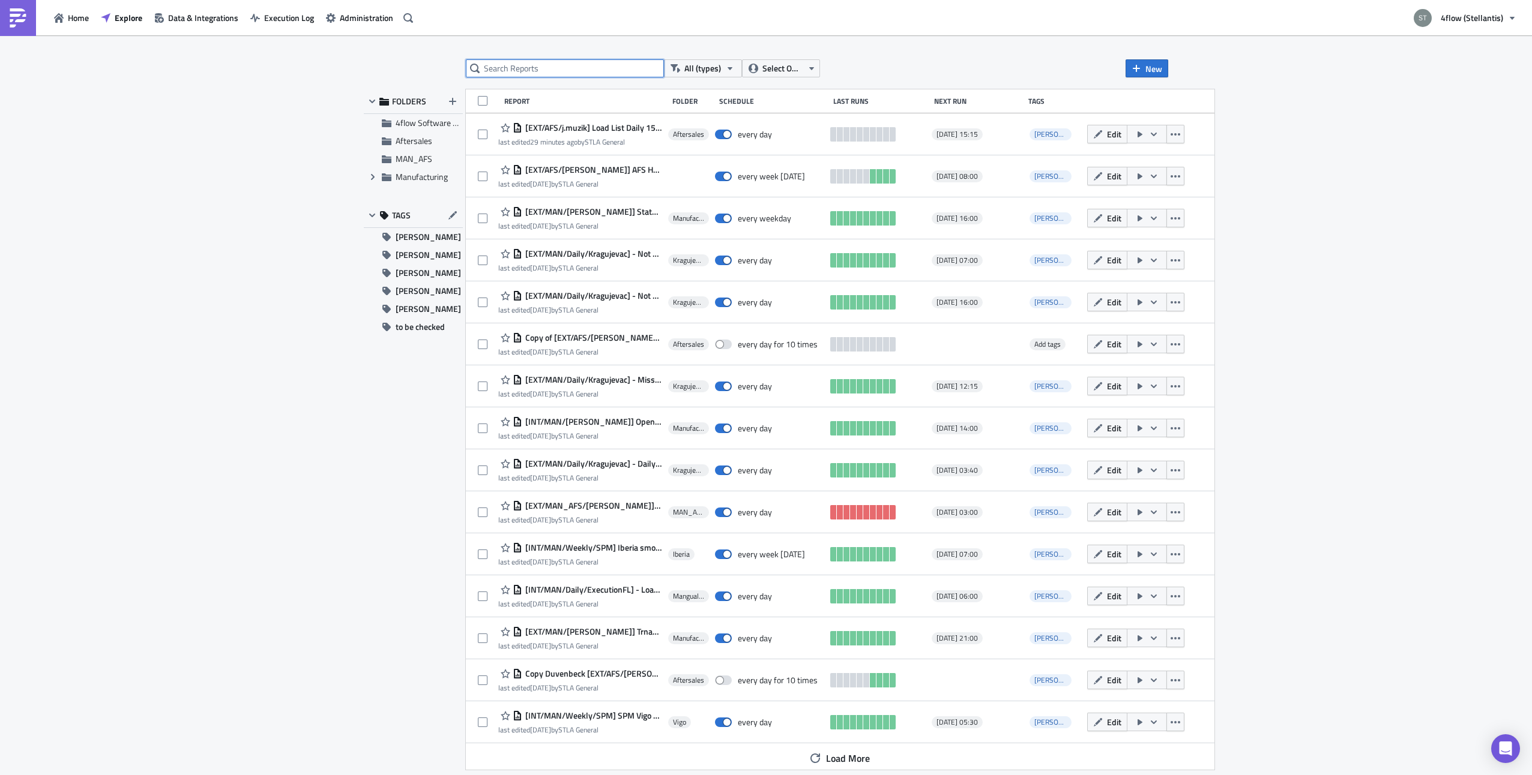
click at [517, 70] on input "text" at bounding box center [565, 68] width 198 height 18
type input "load list"
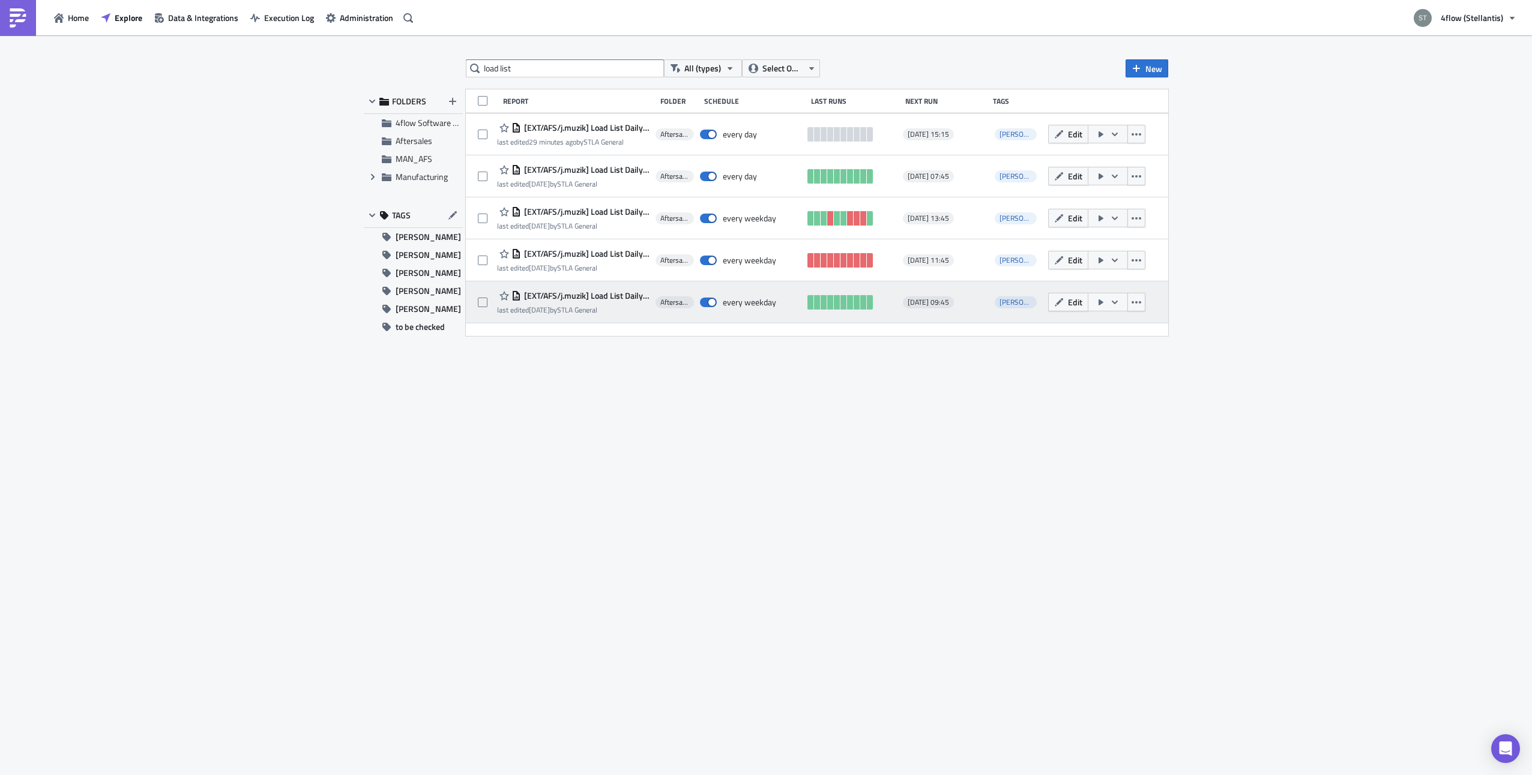
click at [613, 294] on span "[EXT/AFS/j.muzik] Load List Daily 9:45 - Escalation 1" at bounding box center [585, 295] width 128 height 11
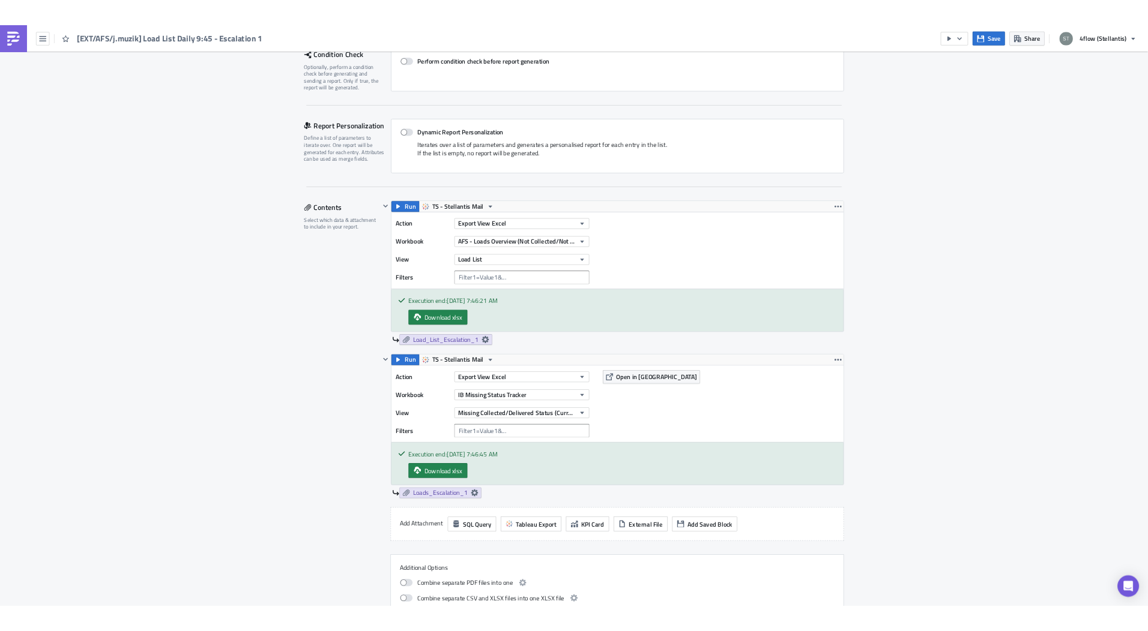
scroll to position [300, 0]
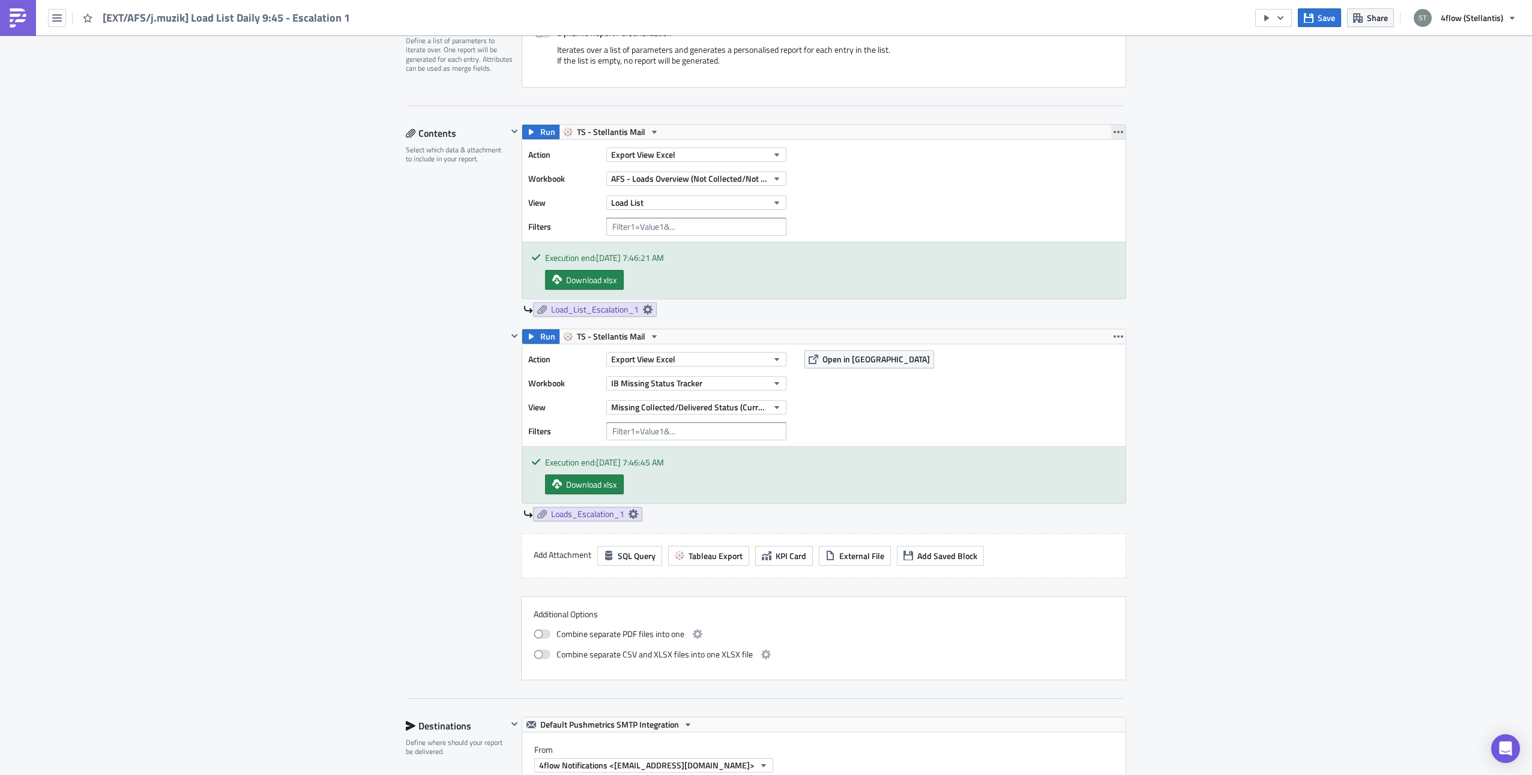
click at [1113, 130] on icon "button" at bounding box center [1118, 132] width 10 height 10
click at [1087, 202] on div "Remove" at bounding box center [1121, 203] width 80 height 12
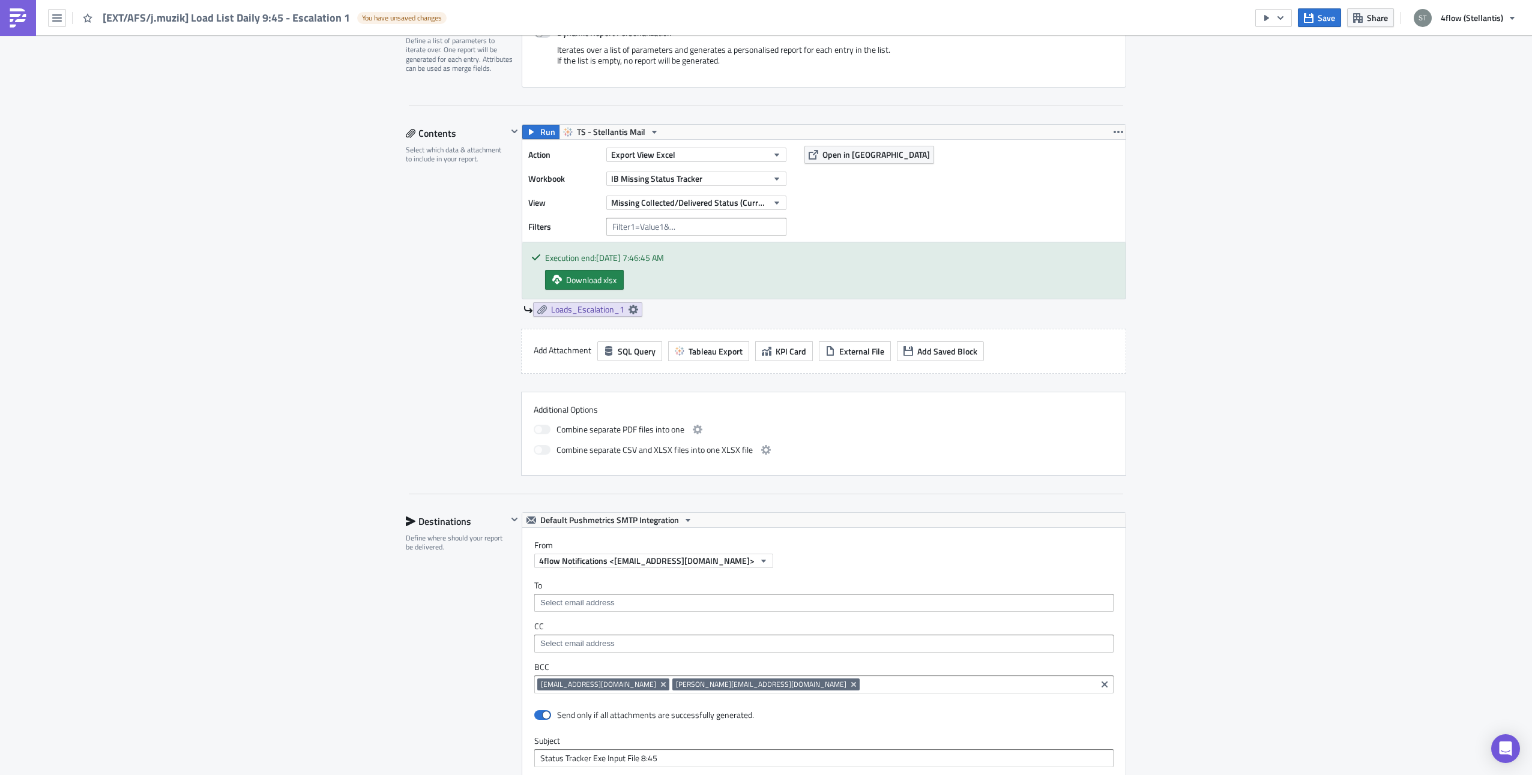
click at [1258, 219] on div "Aftersales Execution Log Edit " [EXT/AFS/j.muzik] Load List Daily 9:45 - Escala…" at bounding box center [766, 540] width 1532 height 1611
click at [1328, 18] on span "Save" at bounding box center [1325, 17] width 17 height 13
click at [1274, 243] on div "Aftersales Execution Log Edit " [EXT/AFS/j.muzik] Load List Daily 9:45 - Escala…" at bounding box center [766, 540] width 1532 height 1611
click at [315, 550] on div "Aftersales Execution Log Edit " [EXT/AFS/j.muzik] Load List Daily 9:45 - Escala…" at bounding box center [766, 540] width 1532 height 1611
